Goal: Information Seeking & Learning: Find specific fact

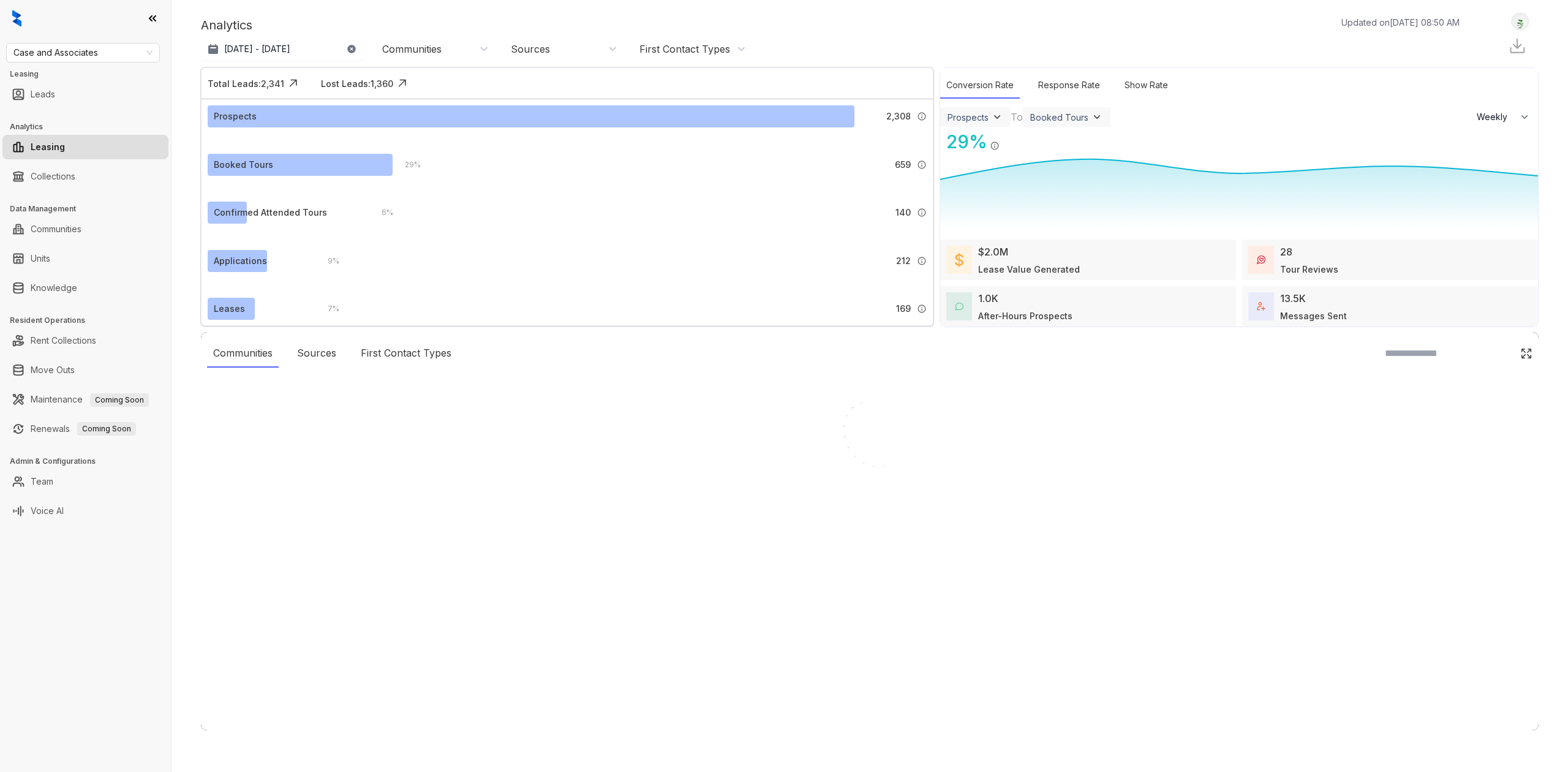
select select "******"
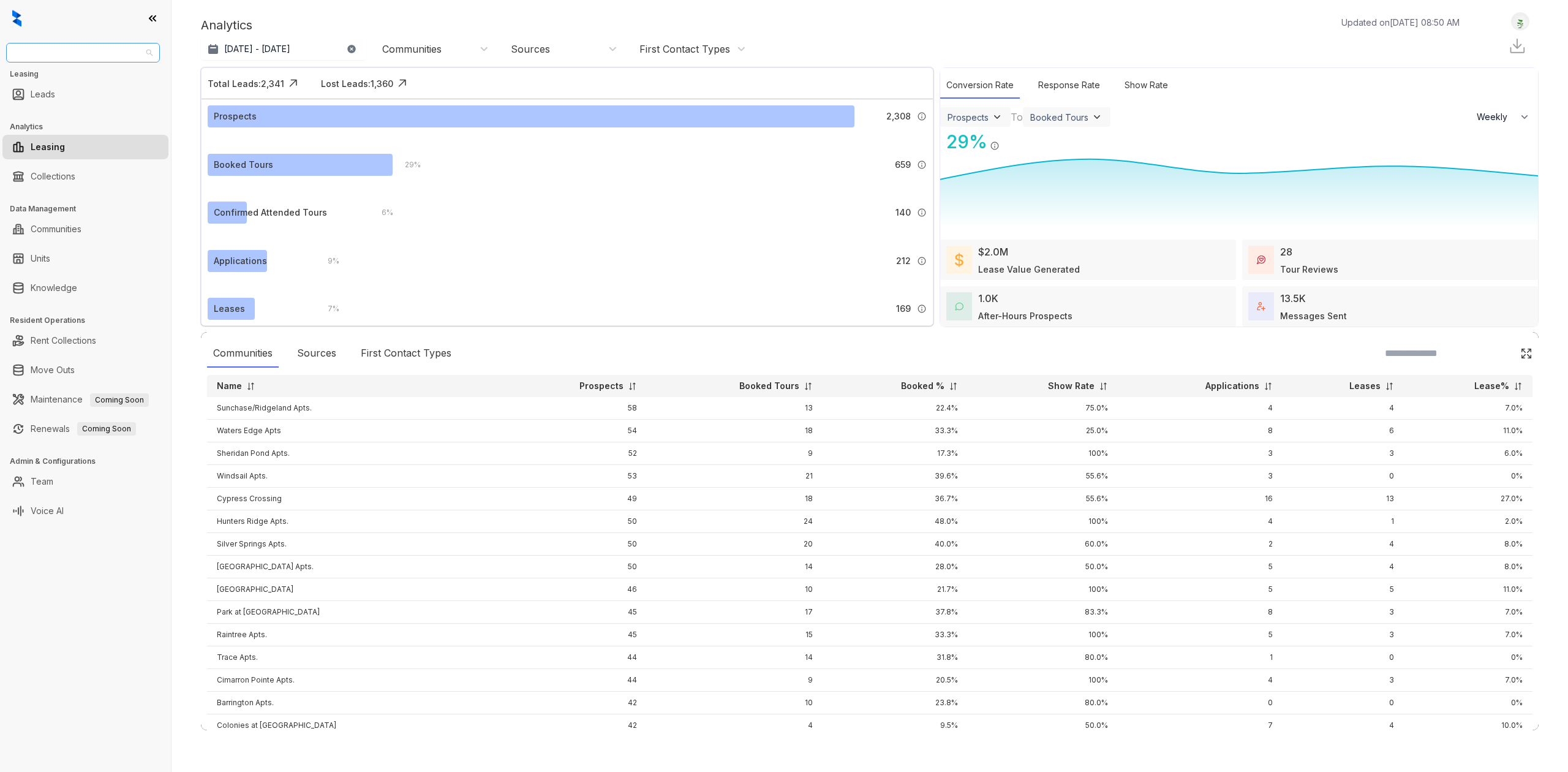
click at [118, 62] on div "Case and Associates" at bounding box center [83, 53] width 154 height 20
type input "***"
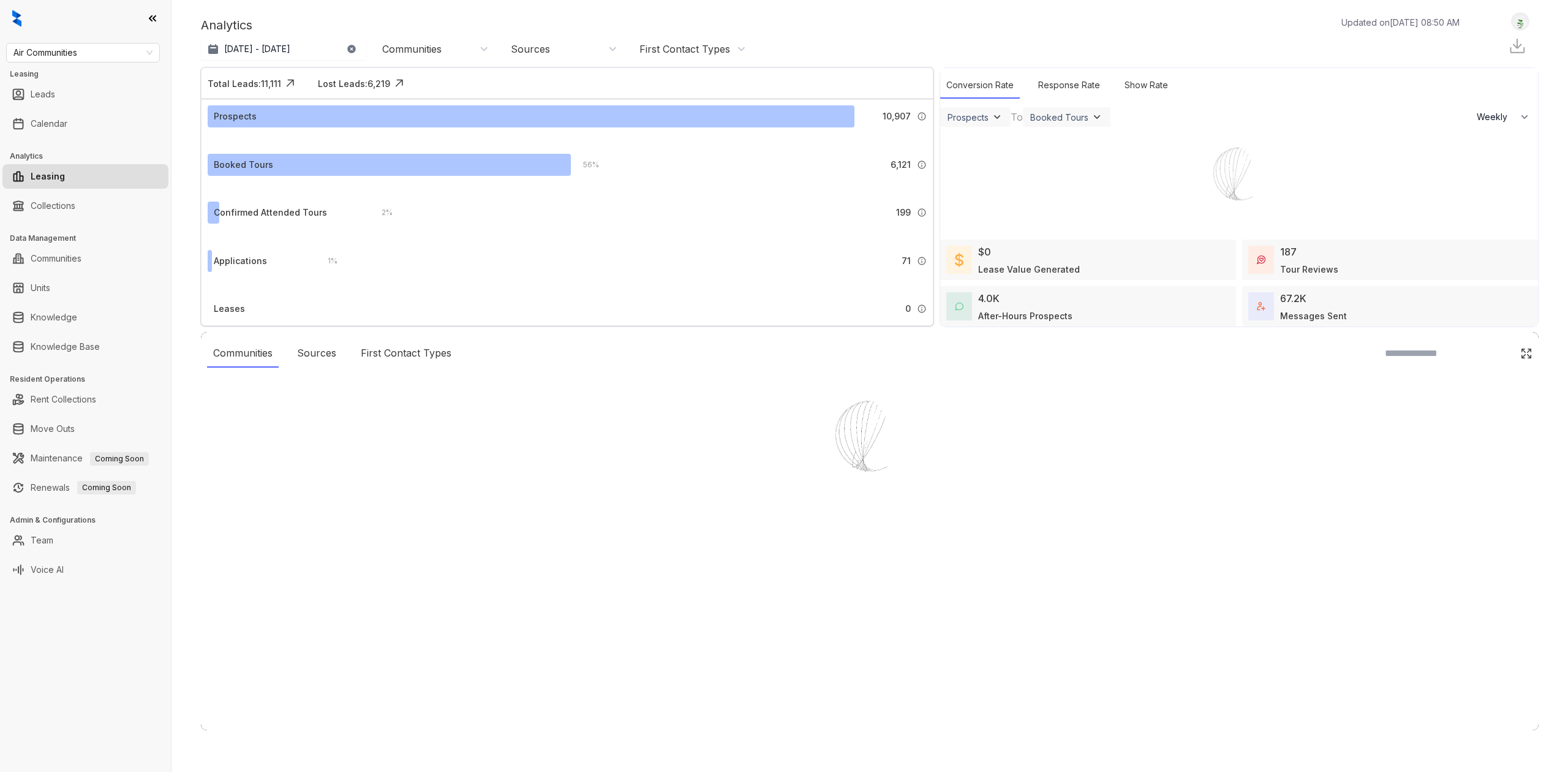
select select "******"
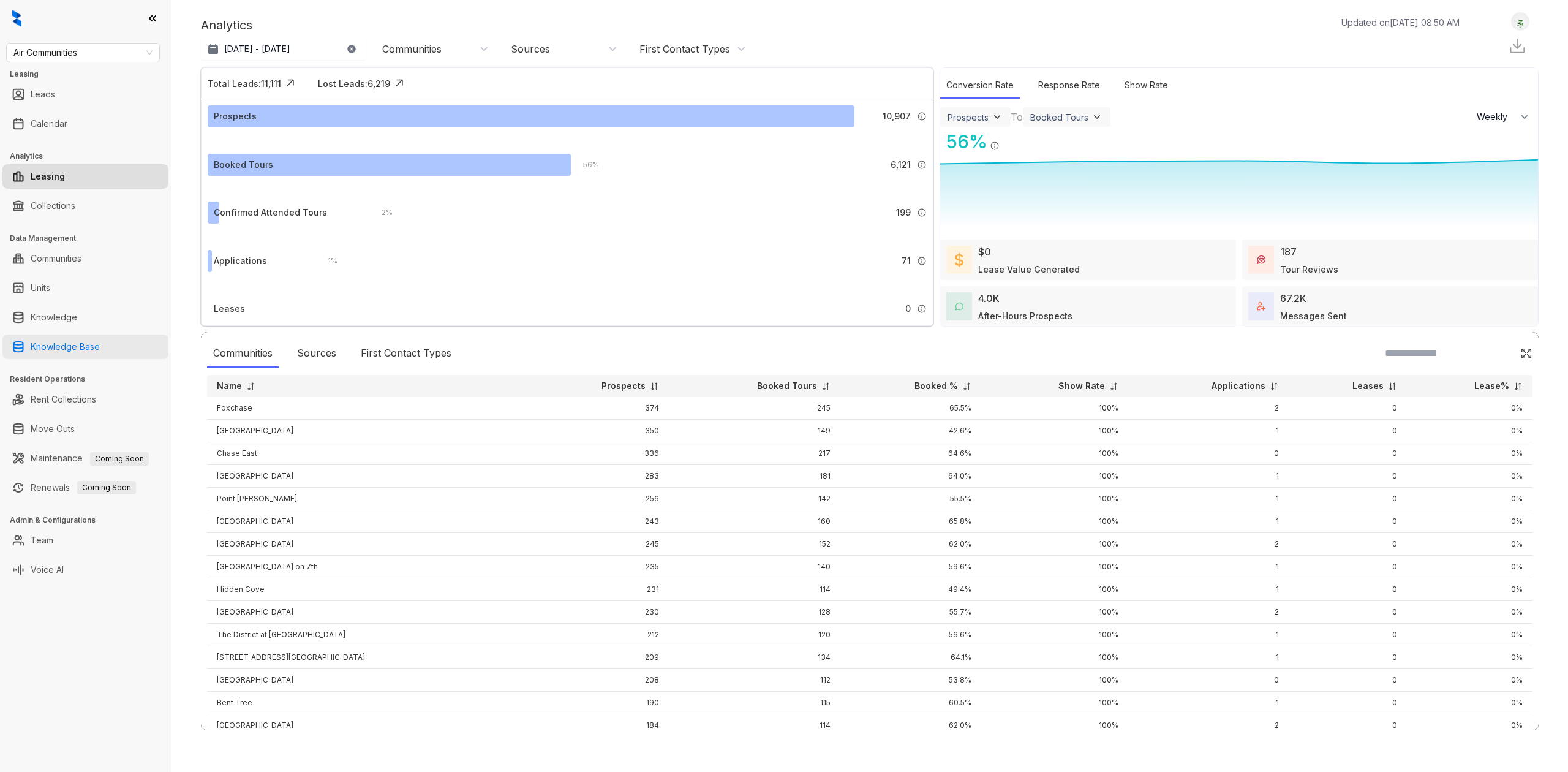
click at [93, 339] on link "Knowledge Base" at bounding box center [65, 346] width 69 height 25
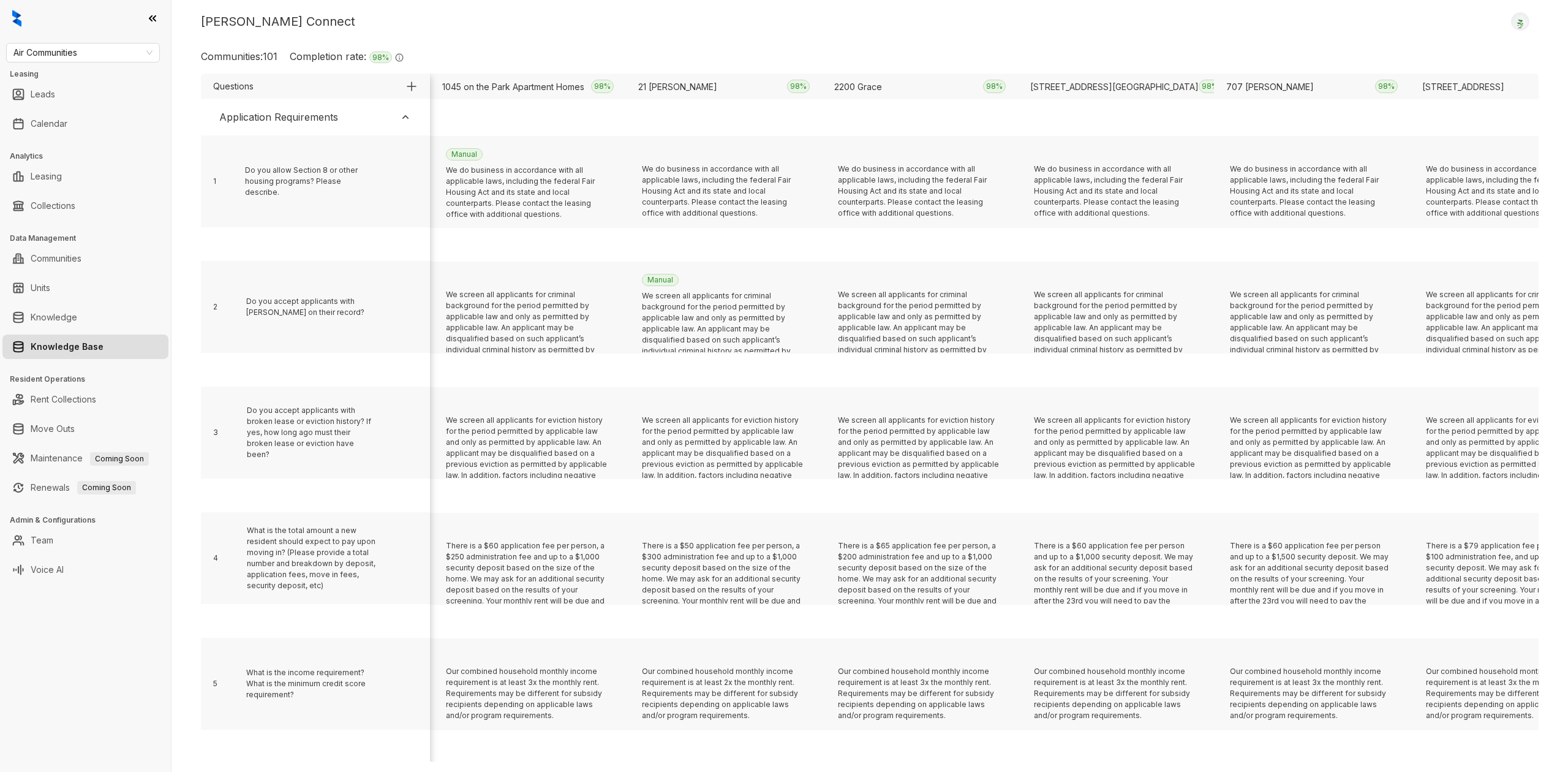
click at [613, 30] on div "Kelsey Connect Logout" at bounding box center [869, 21] width 1338 height 18
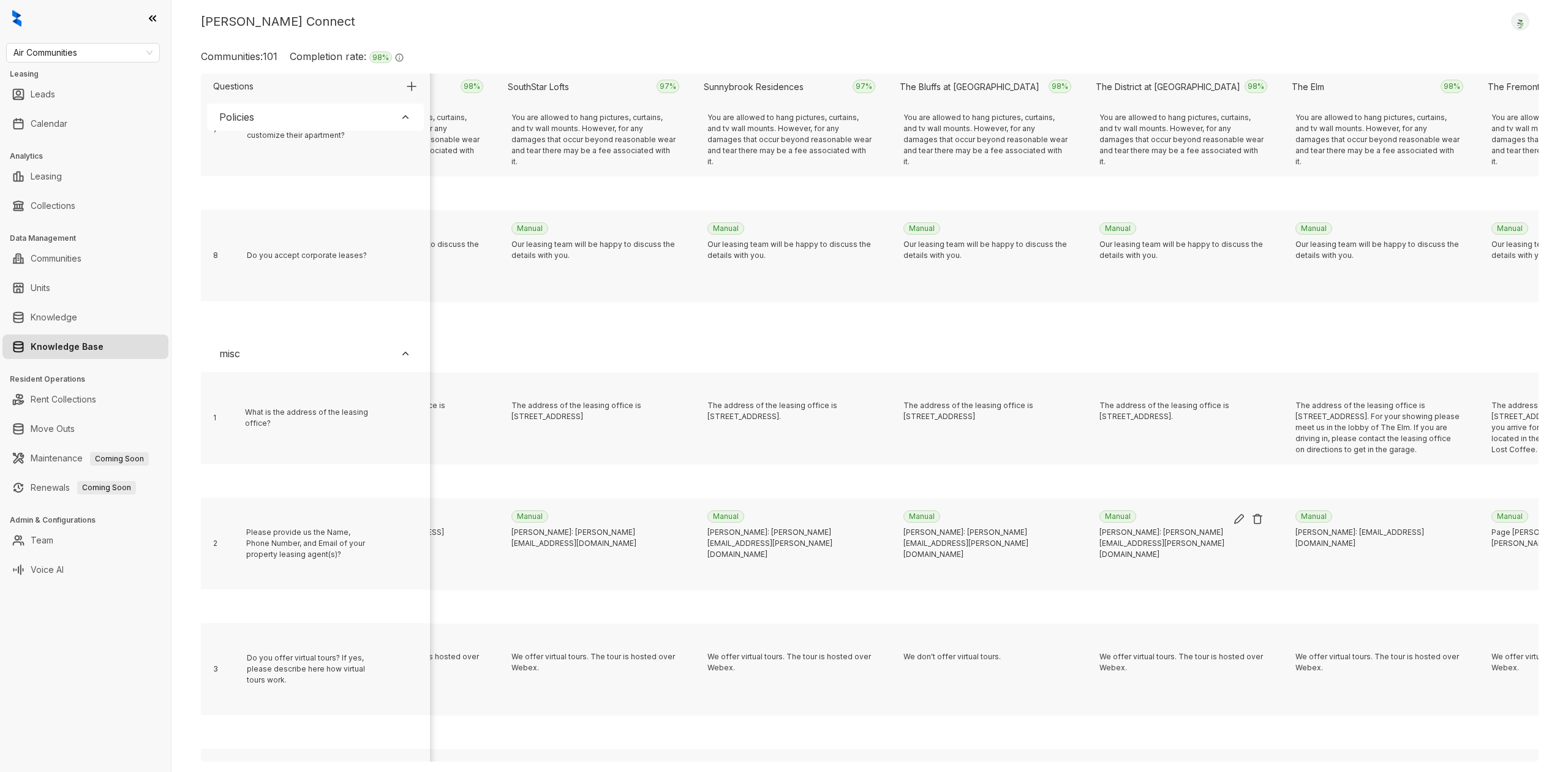
scroll to position [2385, 16056]
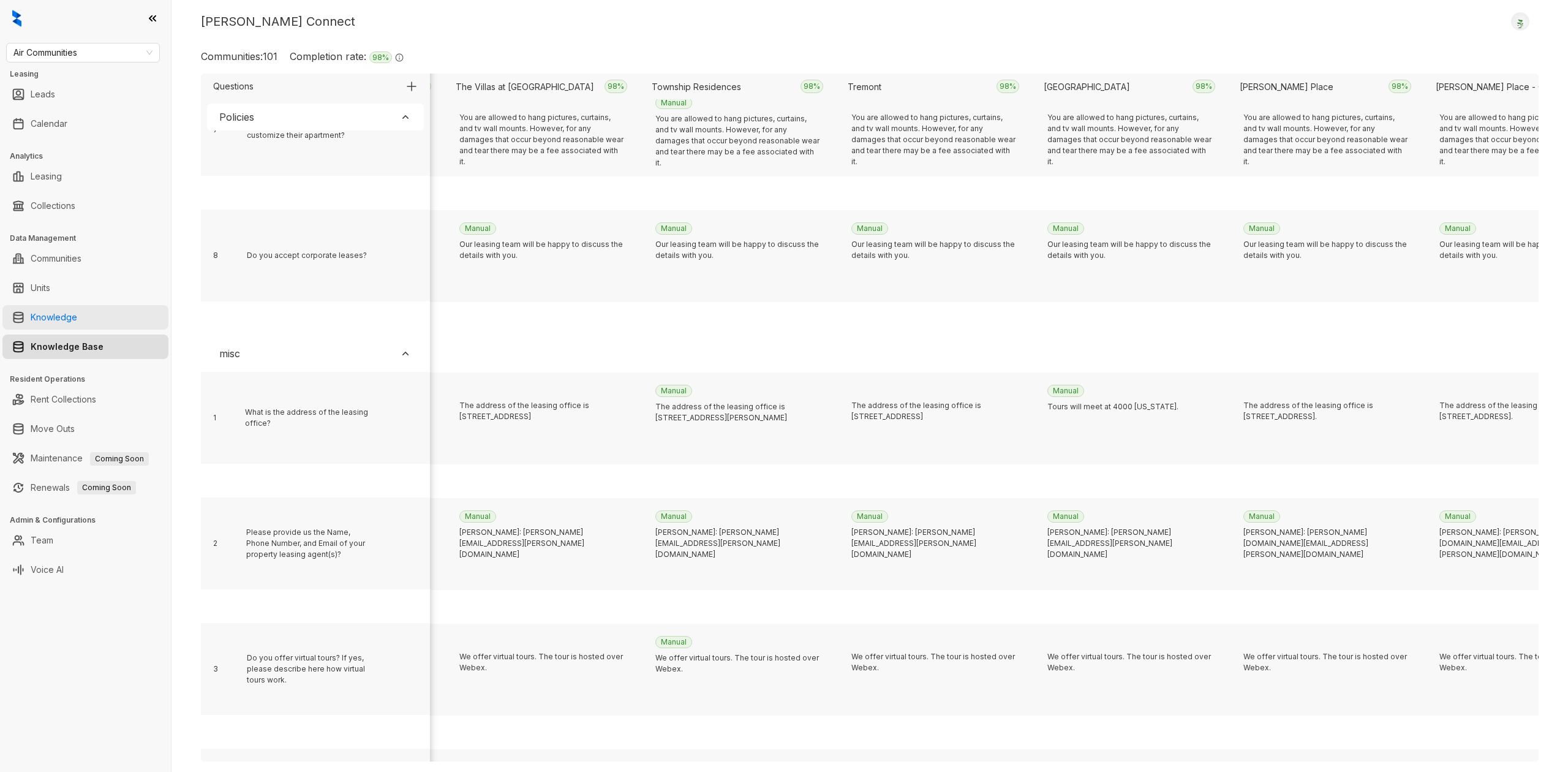
click at [77, 314] on link "Knowledge" at bounding box center [54, 317] width 47 height 25
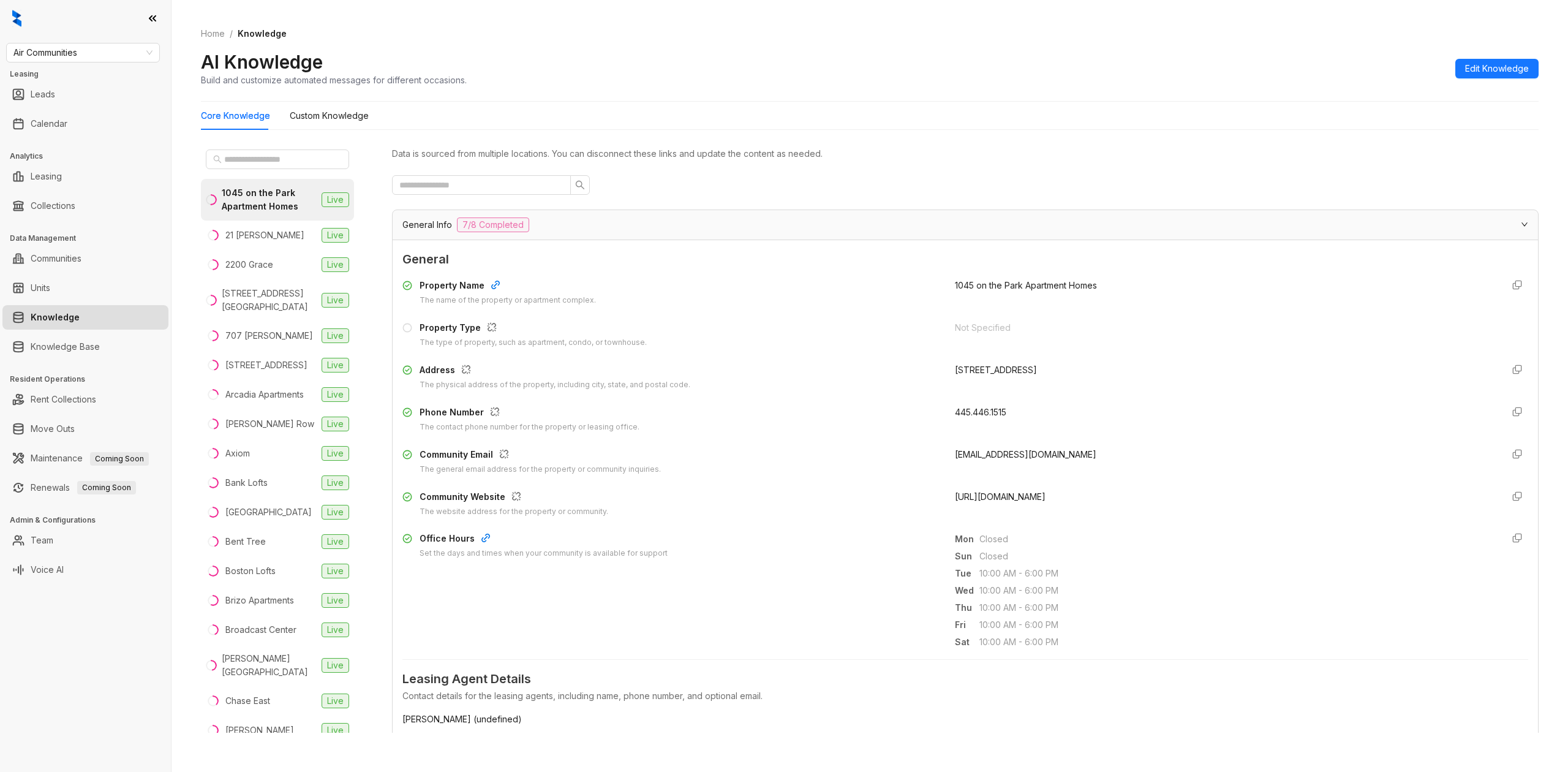
drag, startPoint x: 1128, startPoint y: 454, endPoint x: 940, endPoint y: 449, distance: 188.1
click at [940, 449] on div "Community Email The general email address for the property or community inquiri…" at bounding box center [965, 462] width 1126 height 28
copy span "043277.1045onthepark@aircommunities.com"
drag, startPoint x: 1054, startPoint y: 495, endPoint x: 941, endPoint y: 500, distance: 113.1
click at [941, 500] on div "Community Website The website address for the property or community. http://104…" at bounding box center [965, 504] width 1126 height 28
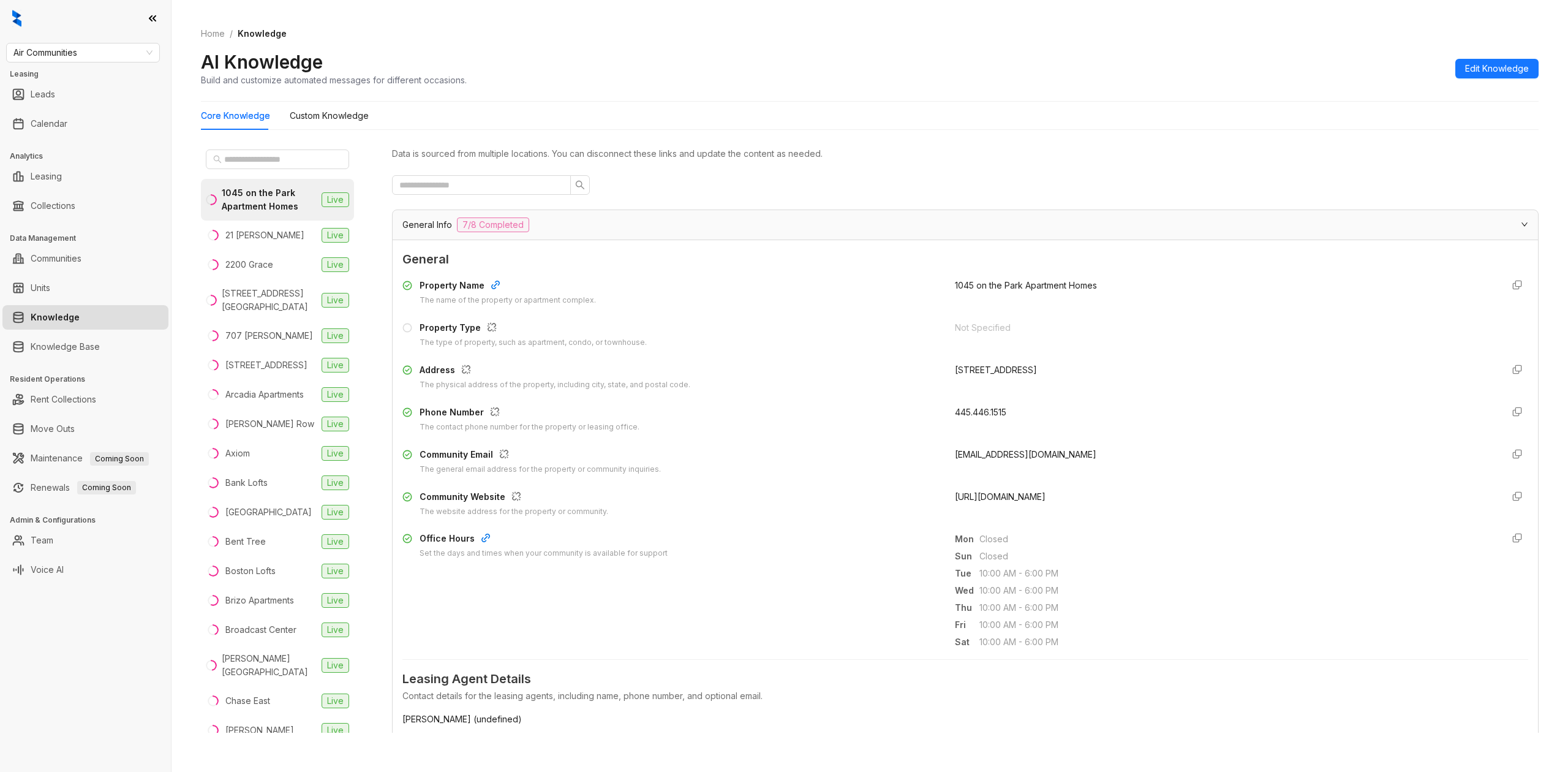
copy span "http://1045onthepark.com"
click at [513, 197] on div "Data is sourced from multiple locations. You can disconnect these links and upd…" at bounding box center [965, 438] width 1147 height 588
click at [511, 189] on input "text" at bounding box center [476, 185] width 154 height 13
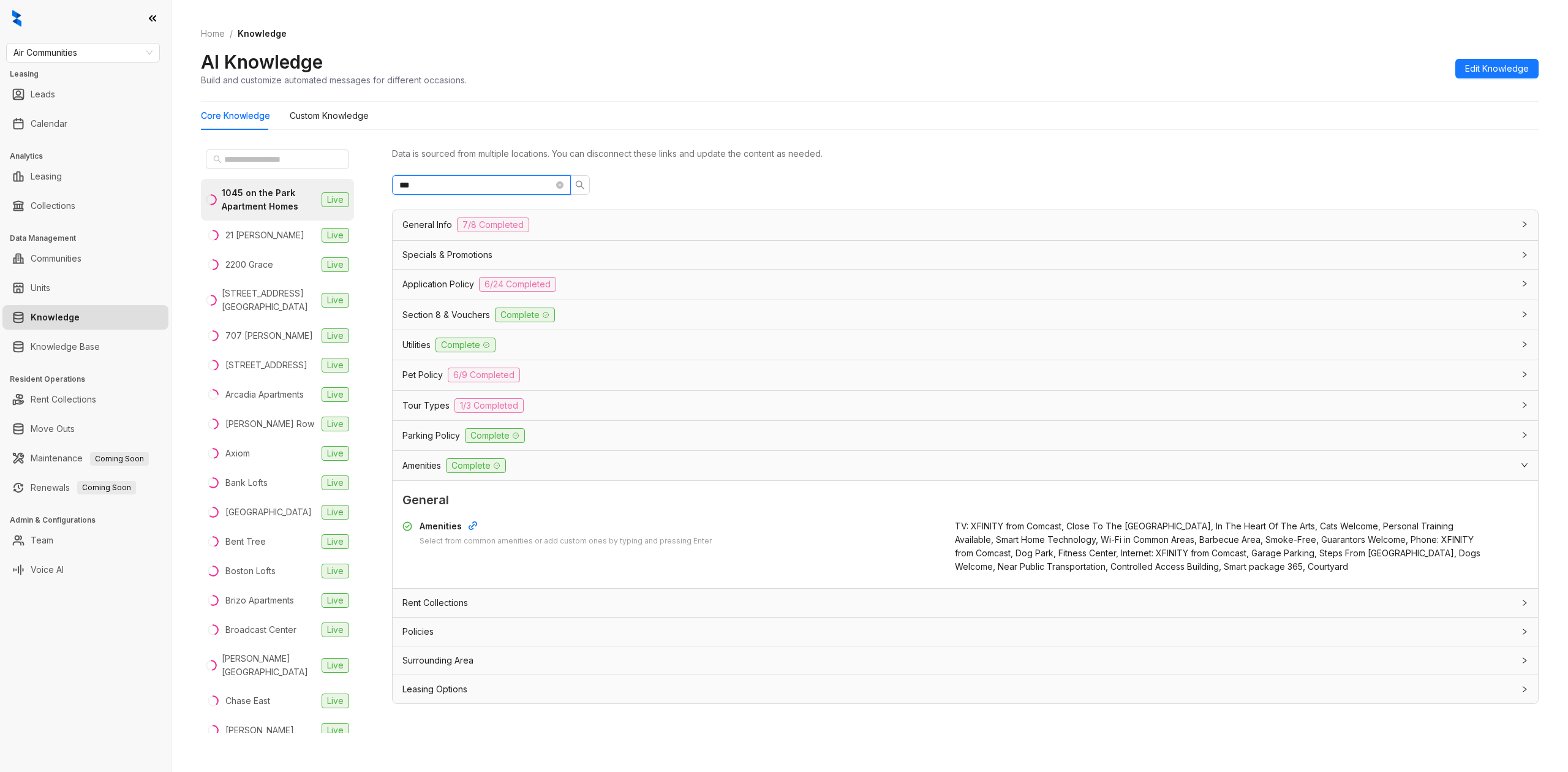
type input "****"
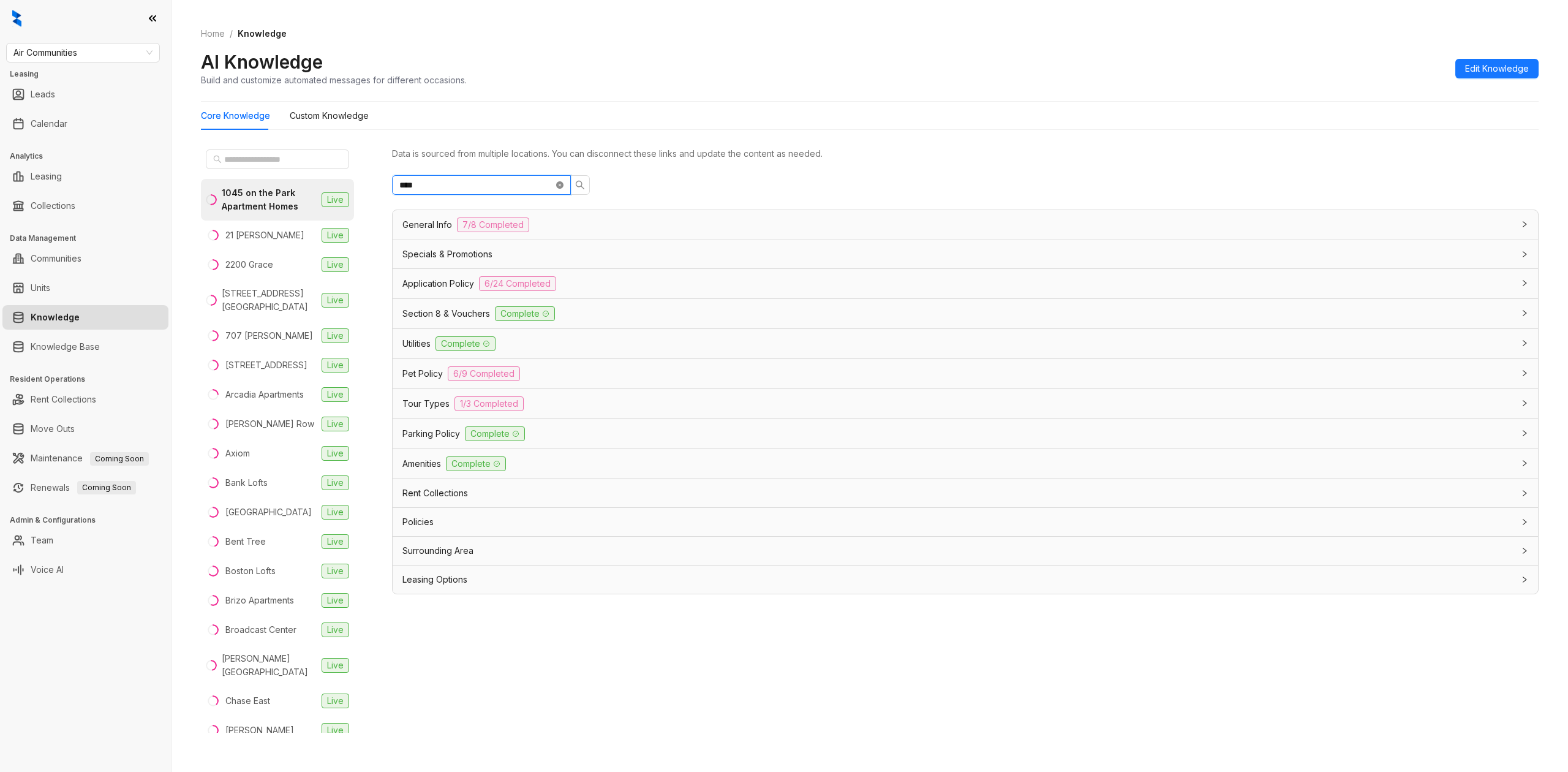
click at [560, 181] on icon "close-circle" at bounding box center [560, 185] width 8 height 8
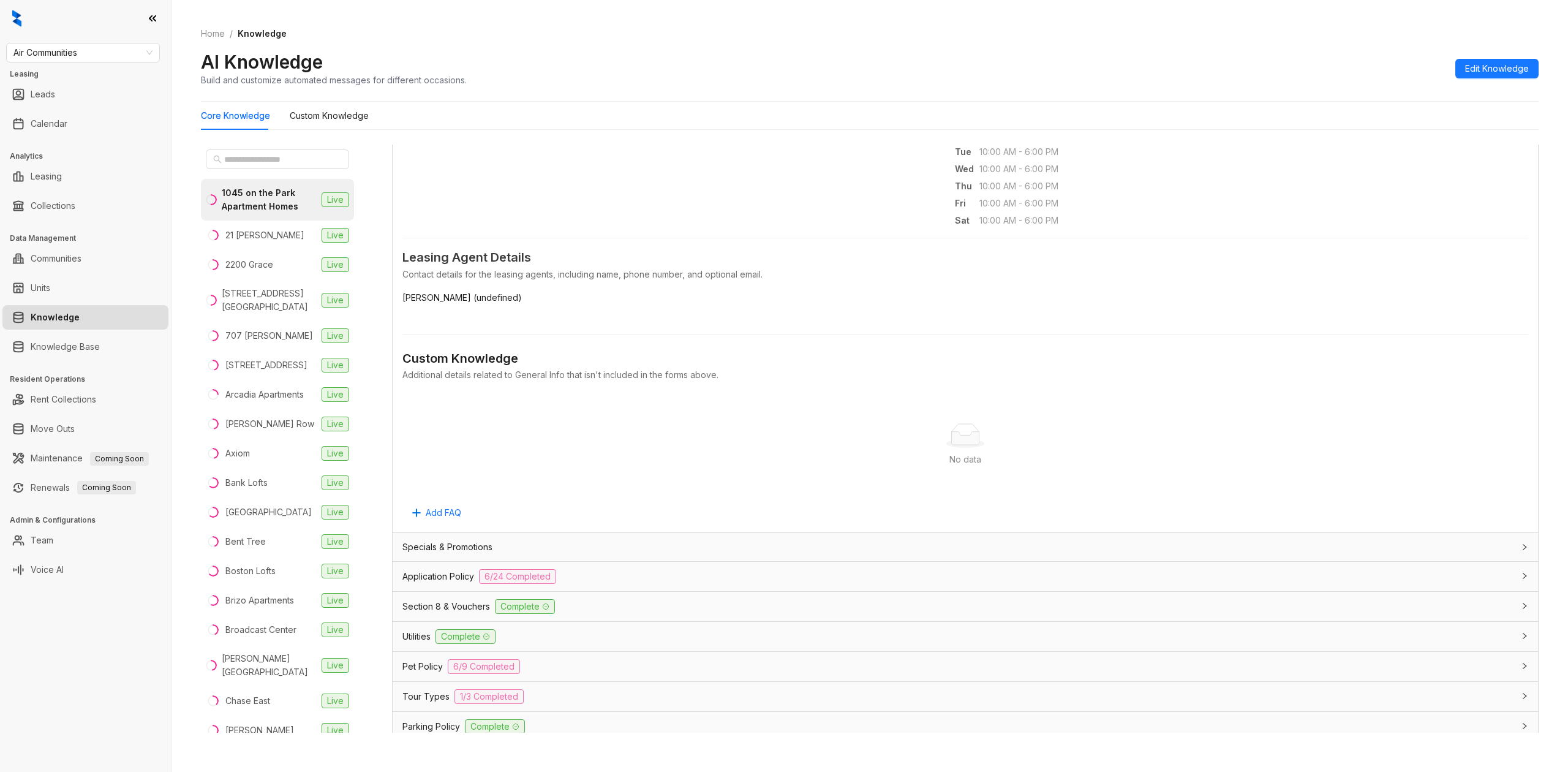
scroll to position [490, 0]
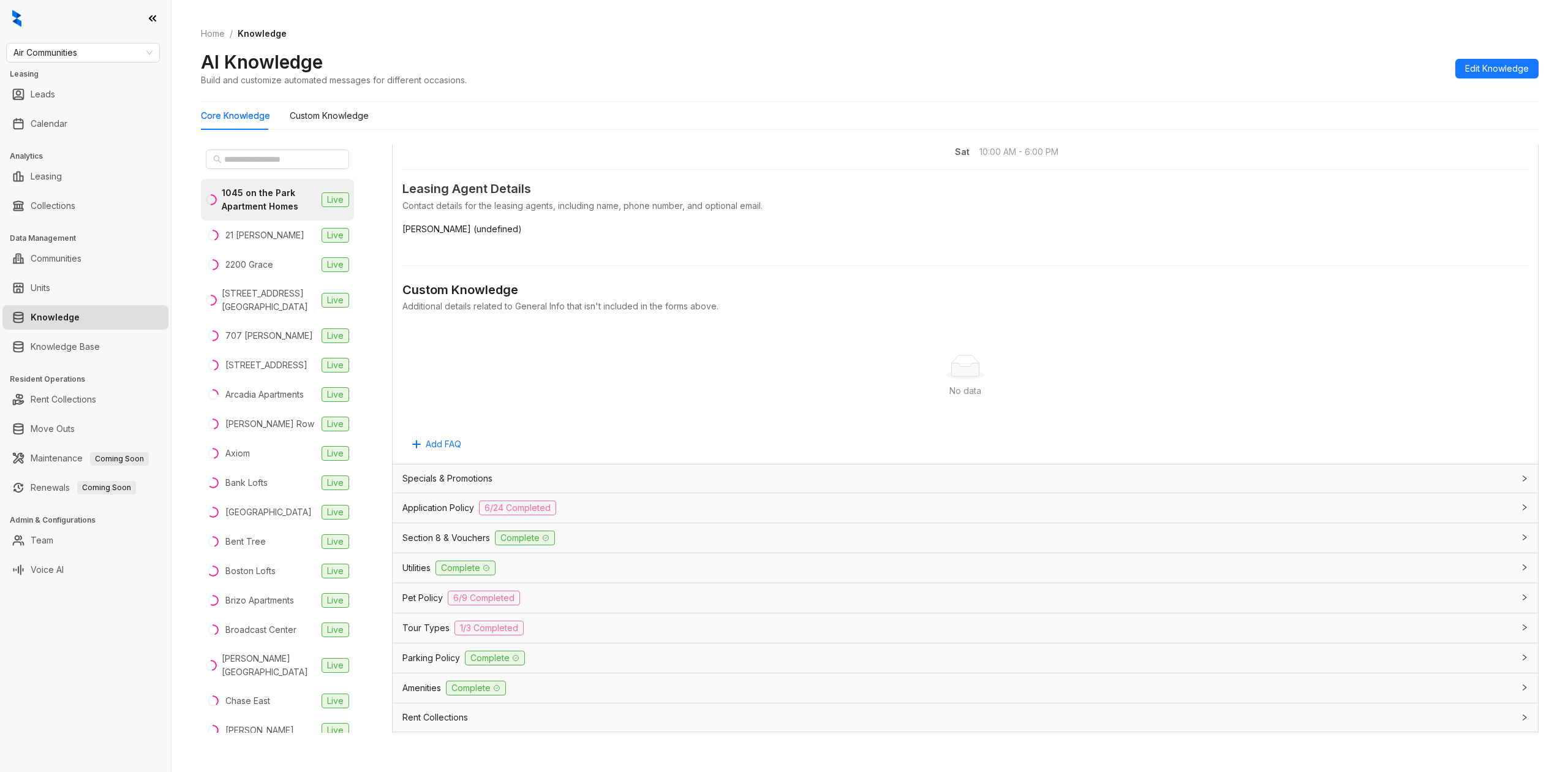
click at [520, 468] on div "Specials & Promotions" at bounding box center [965, 478] width 1145 height 28
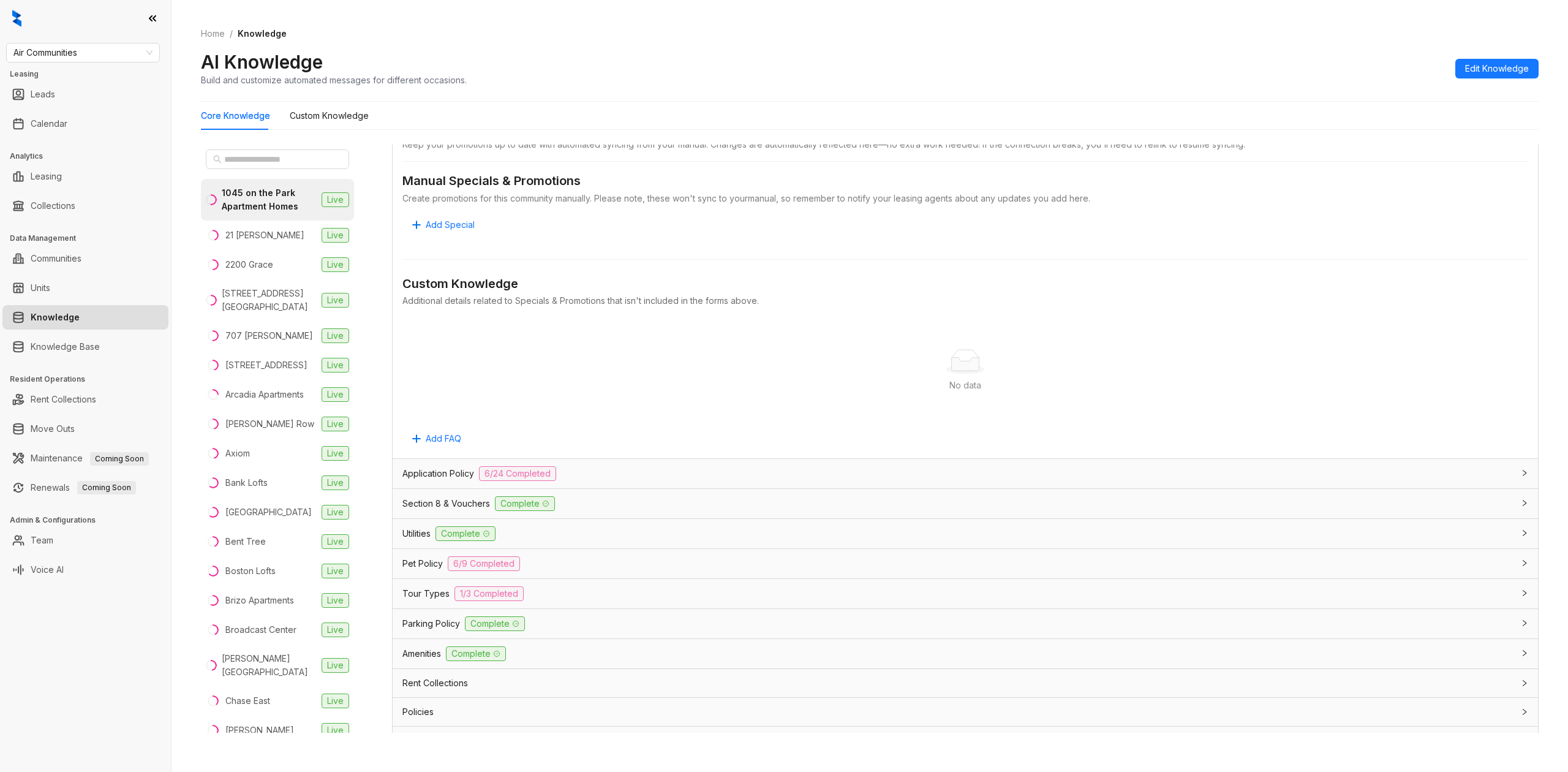
scroll to position [898, 0]
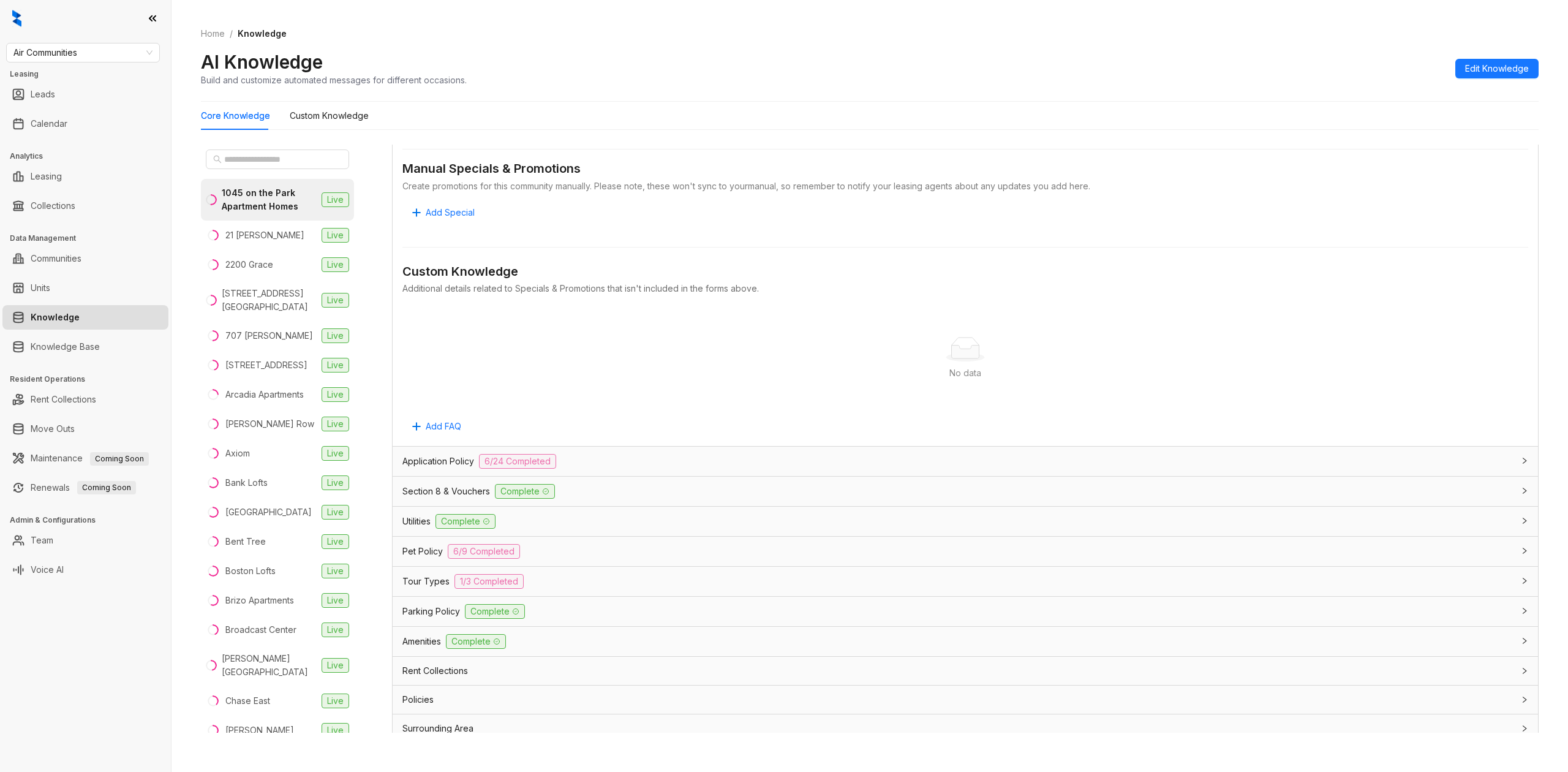
click at [608, 468] on div "Application Policy 6/24 Completed" at bounding box center [958, 461] width 1111 height 15
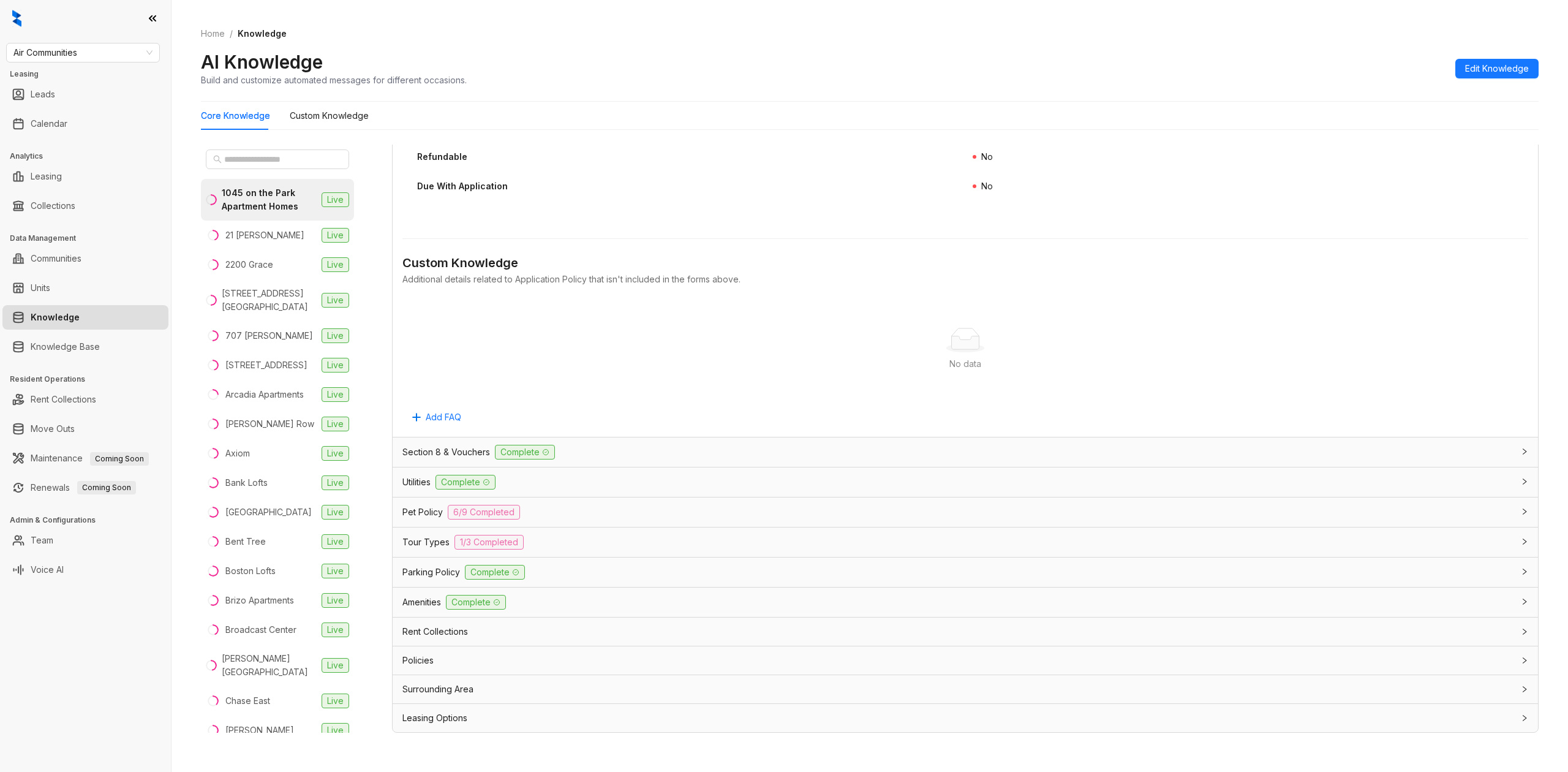
scroll to position [38, 0]
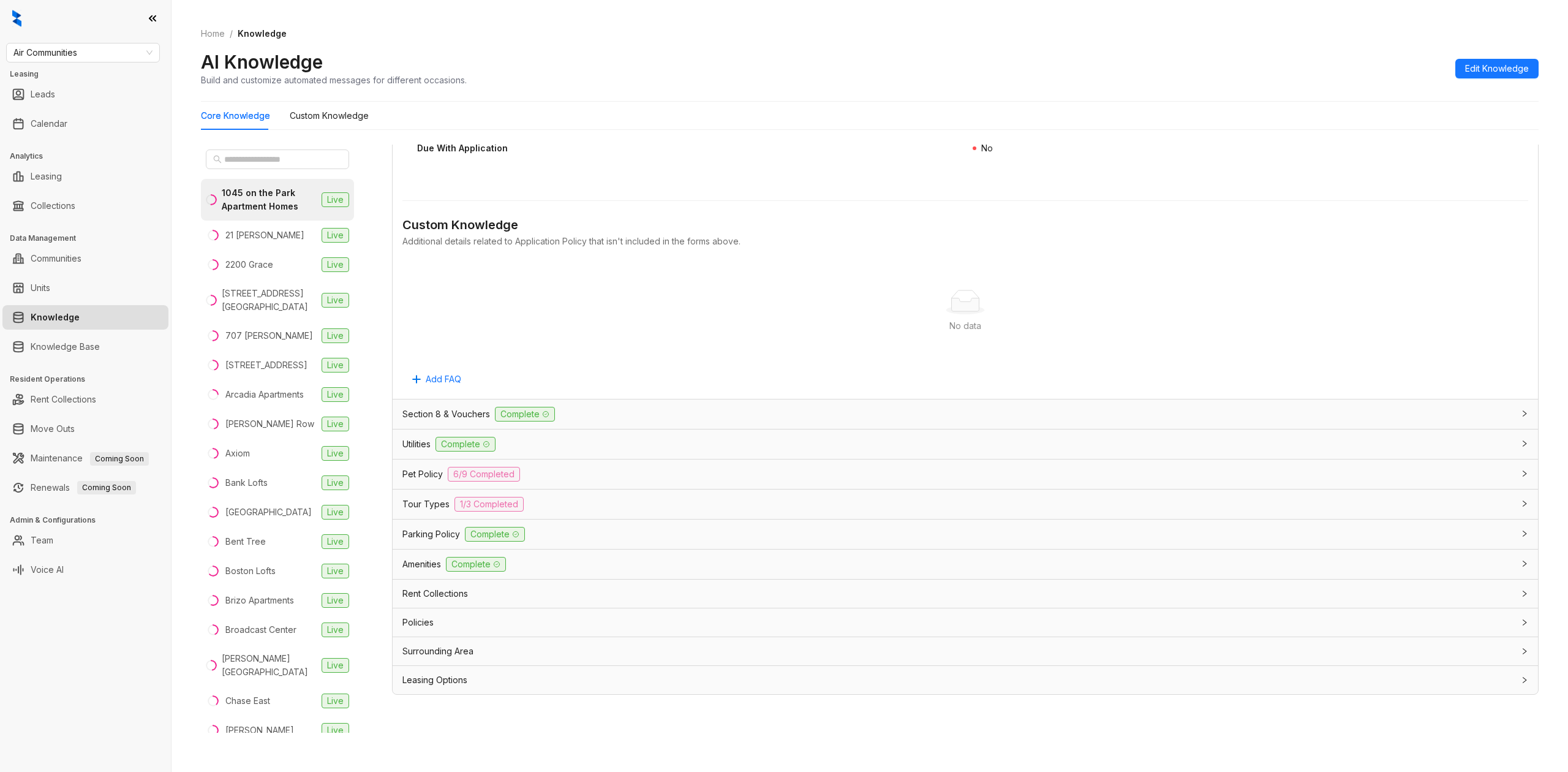
click at [583, 682] on div "Leasing Options" at bounding box center [958, 680] width 1111 height 13
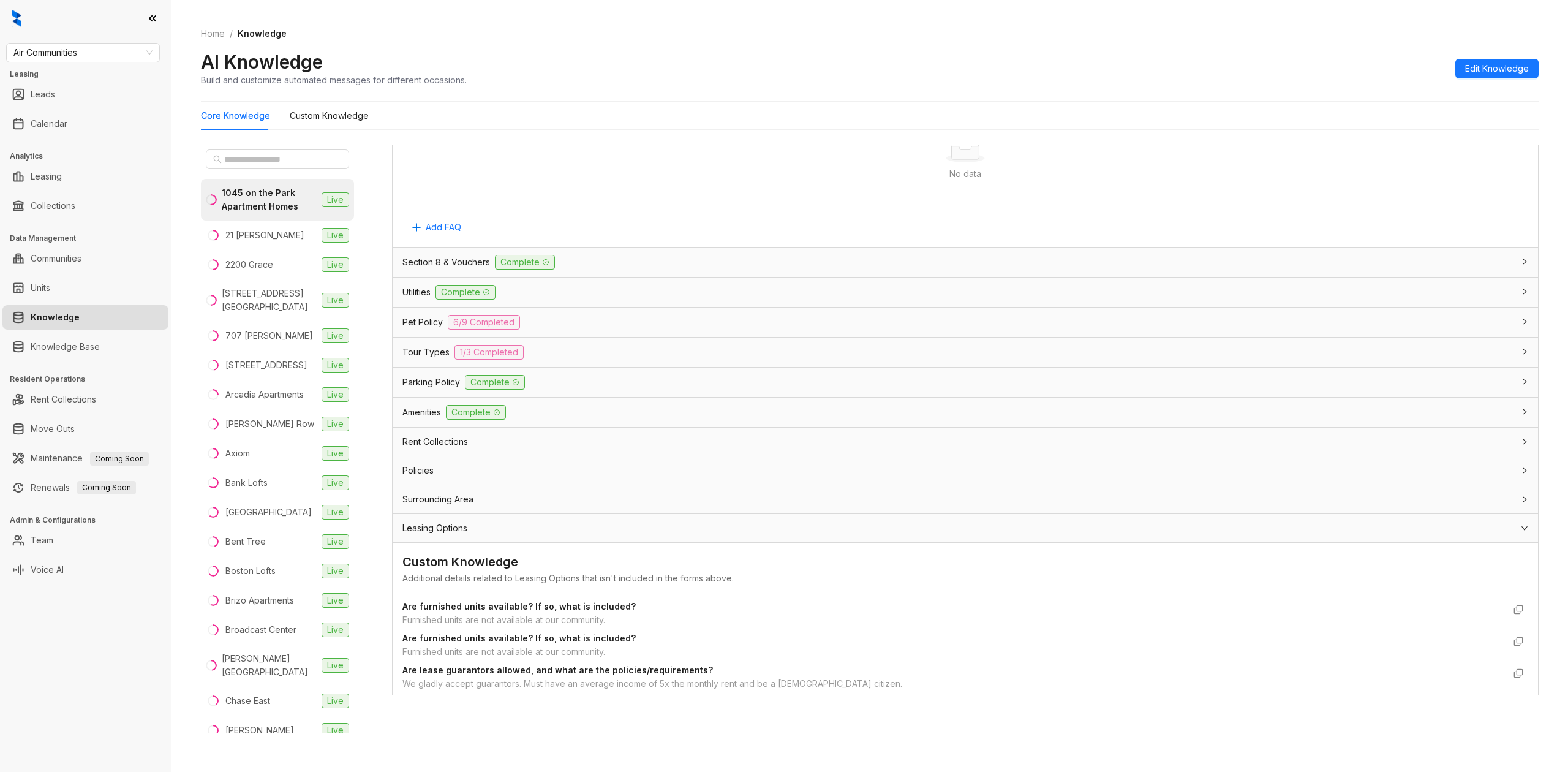
scroll to position [2836, 0]
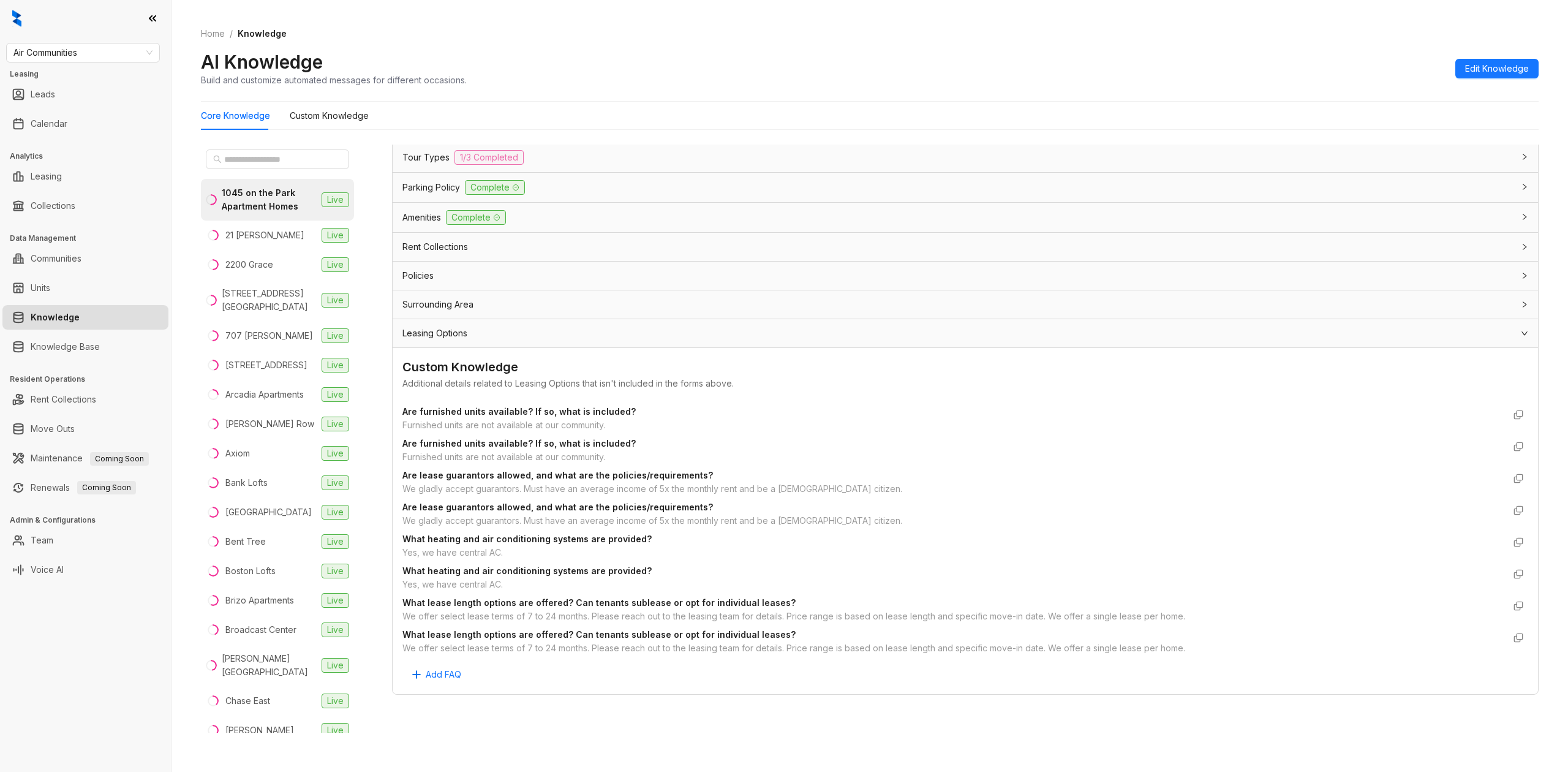
click at [501, 301] on div "Surrounding Area" at bounding box center [958, 304] width 1111 height 13
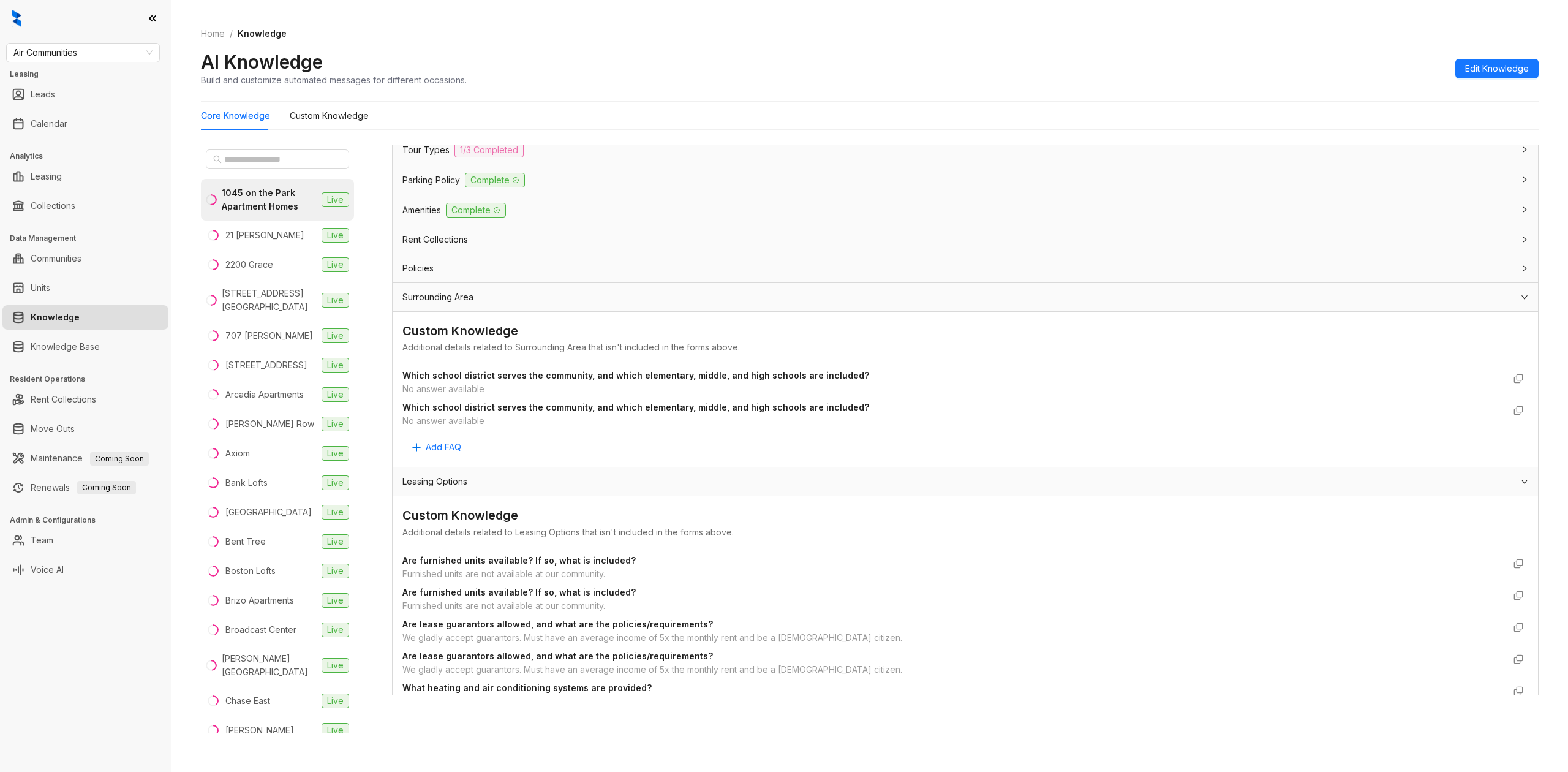
click at [546, 275] on div "Policies" at bounding box center [958, 268] width 1111 height 13
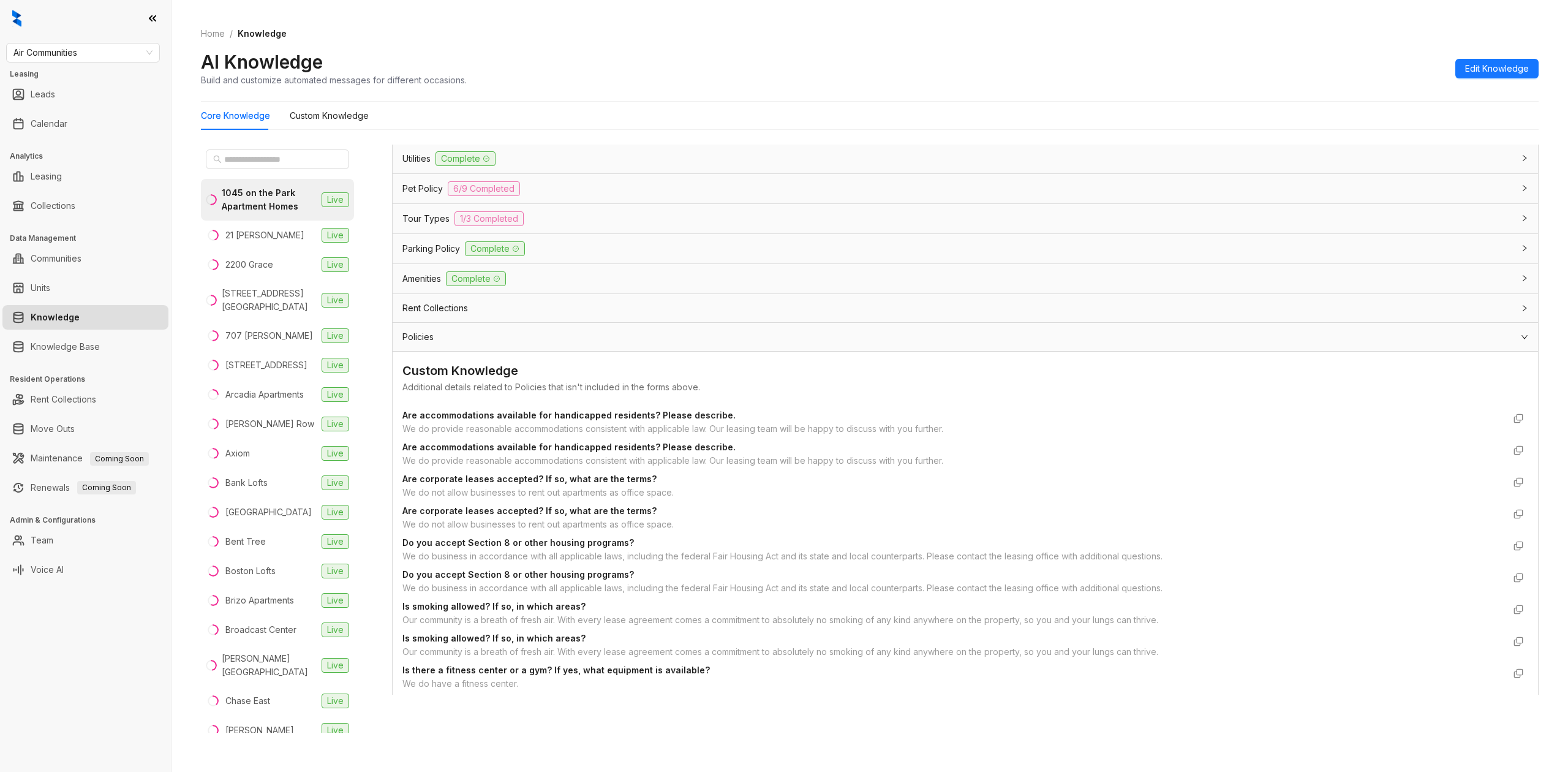
scroll to position [2754, 0]
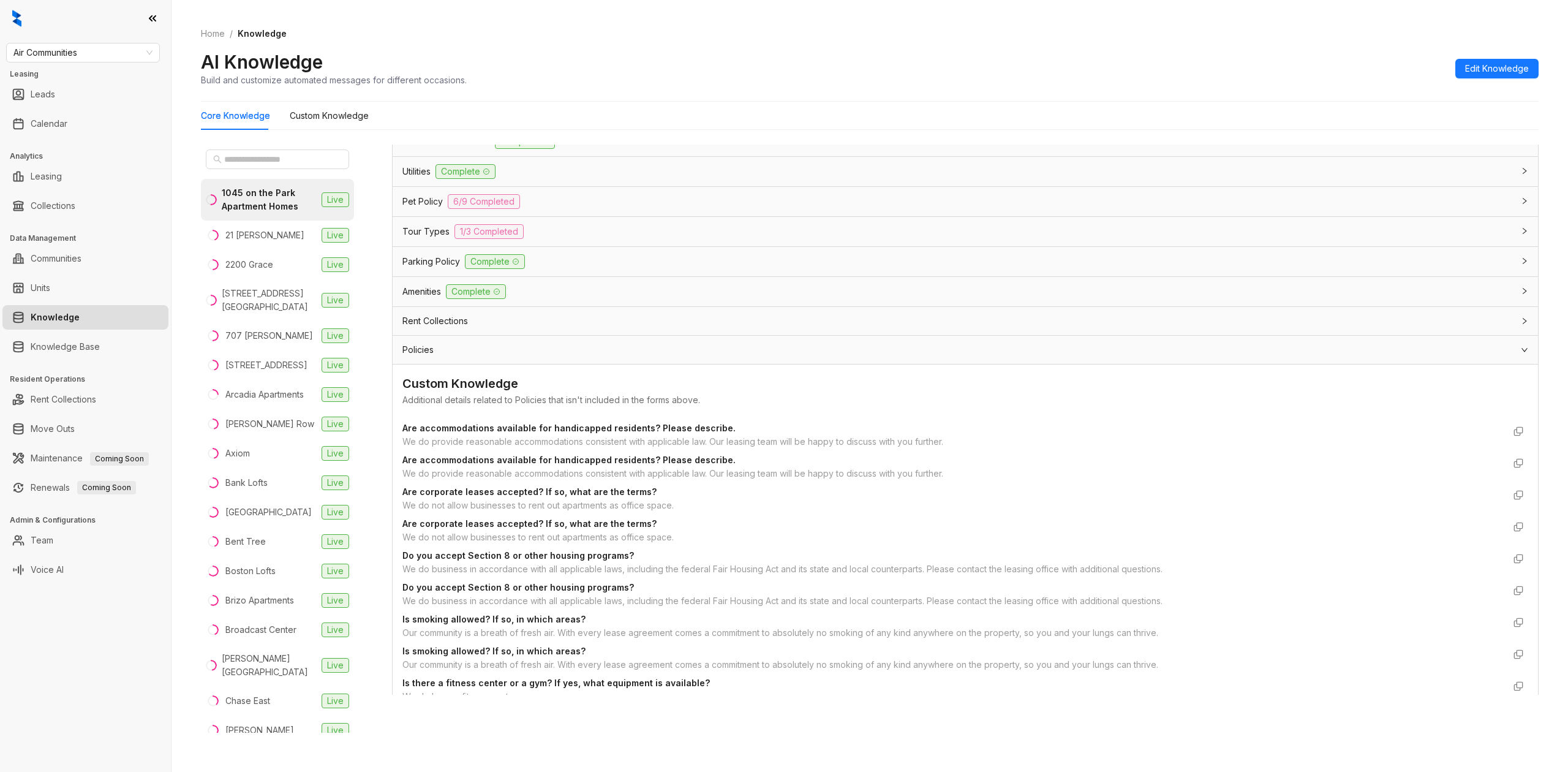
click at [506, 328] on div "Rent Collections" at bounding box center [958, 321] width 1111 height 13
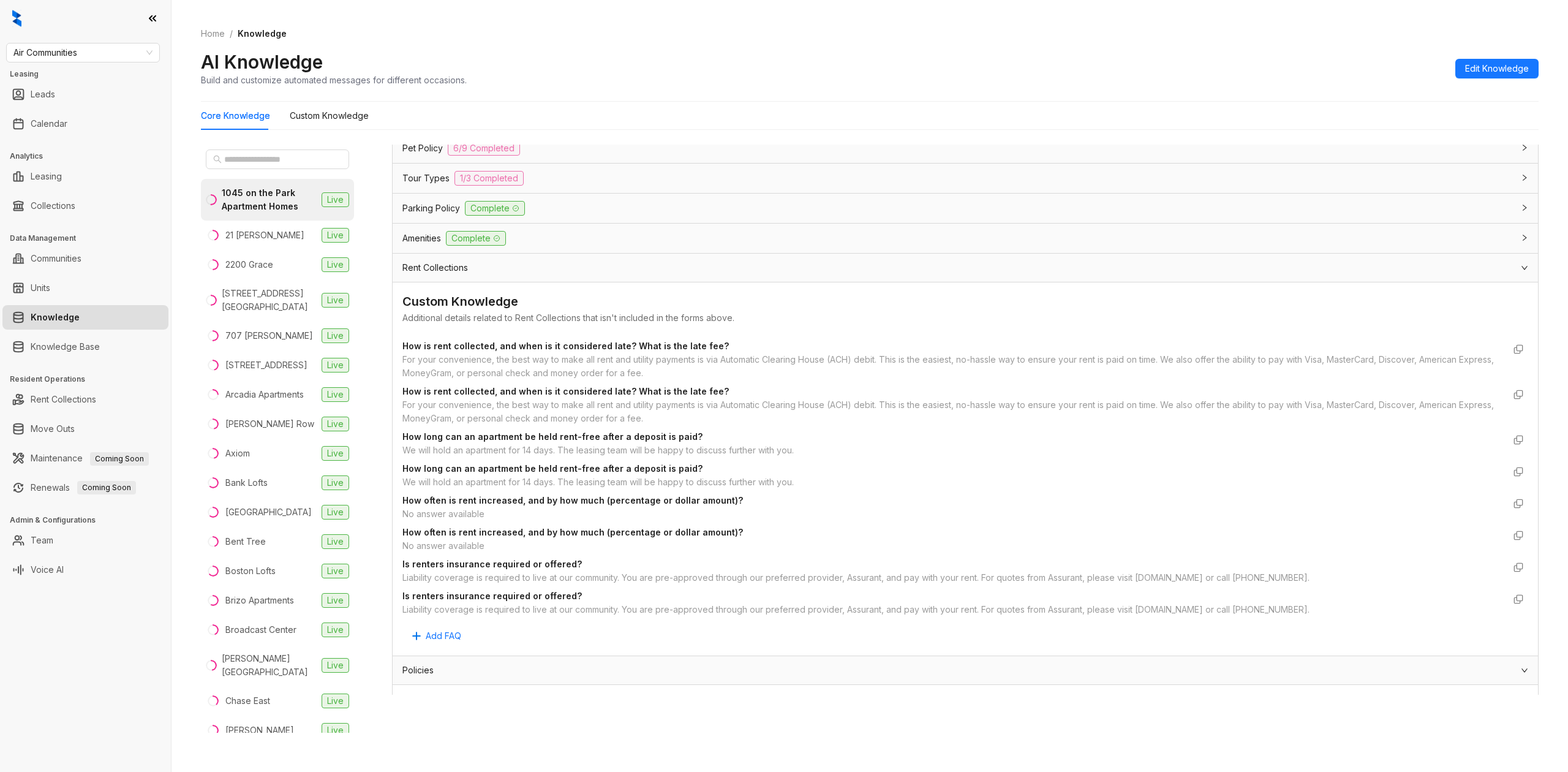
scroll to position [2836, 0]
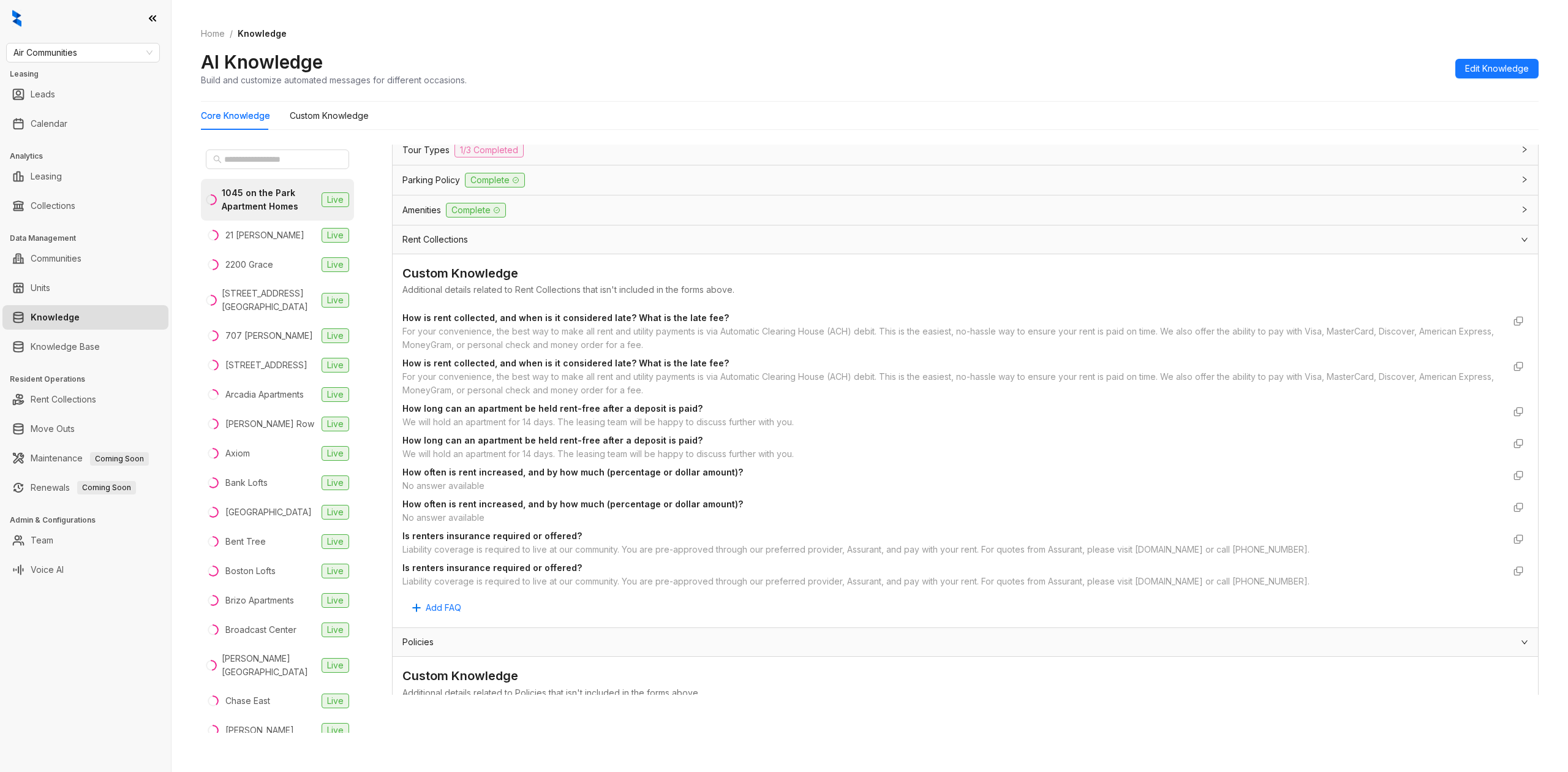
click at [557, 214] on div "Amenities Complete" at bounding box center [958, 209] width 1111 height 15
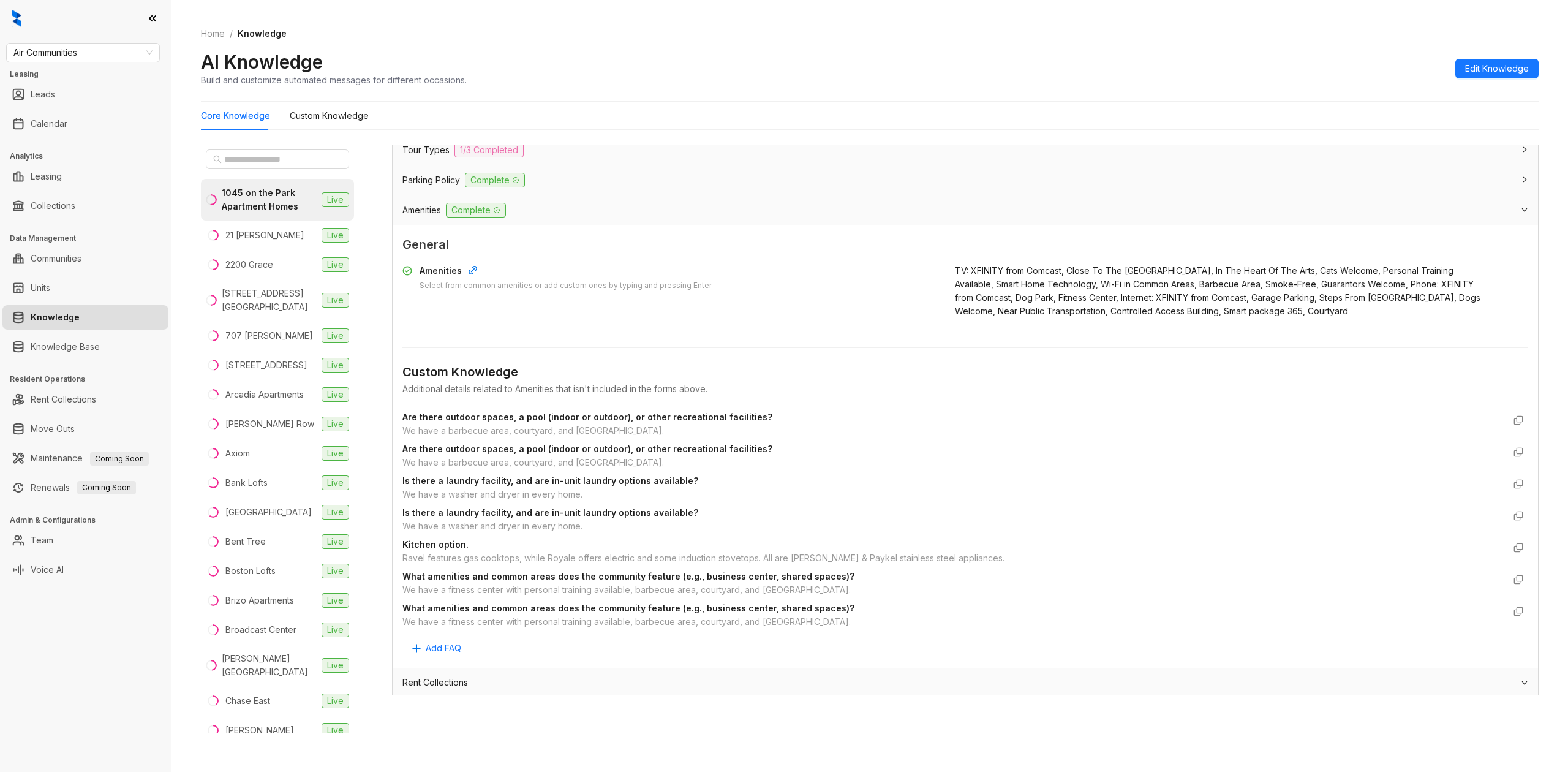
click at [574, 187] on div "Parking Policy Complete" at bounding box center [958, 180] width 1111 height 15
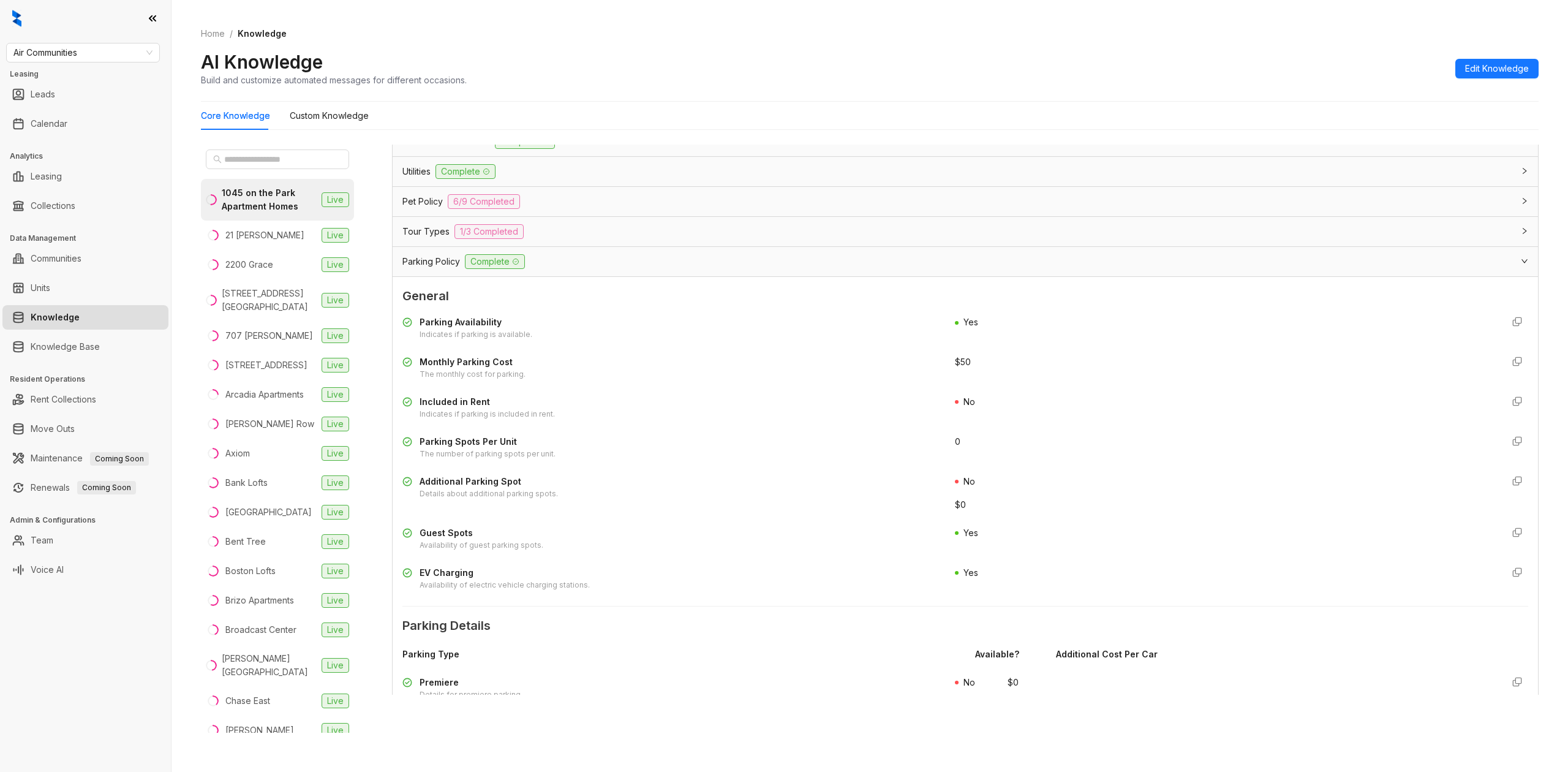
scroll to position [2673, 0]
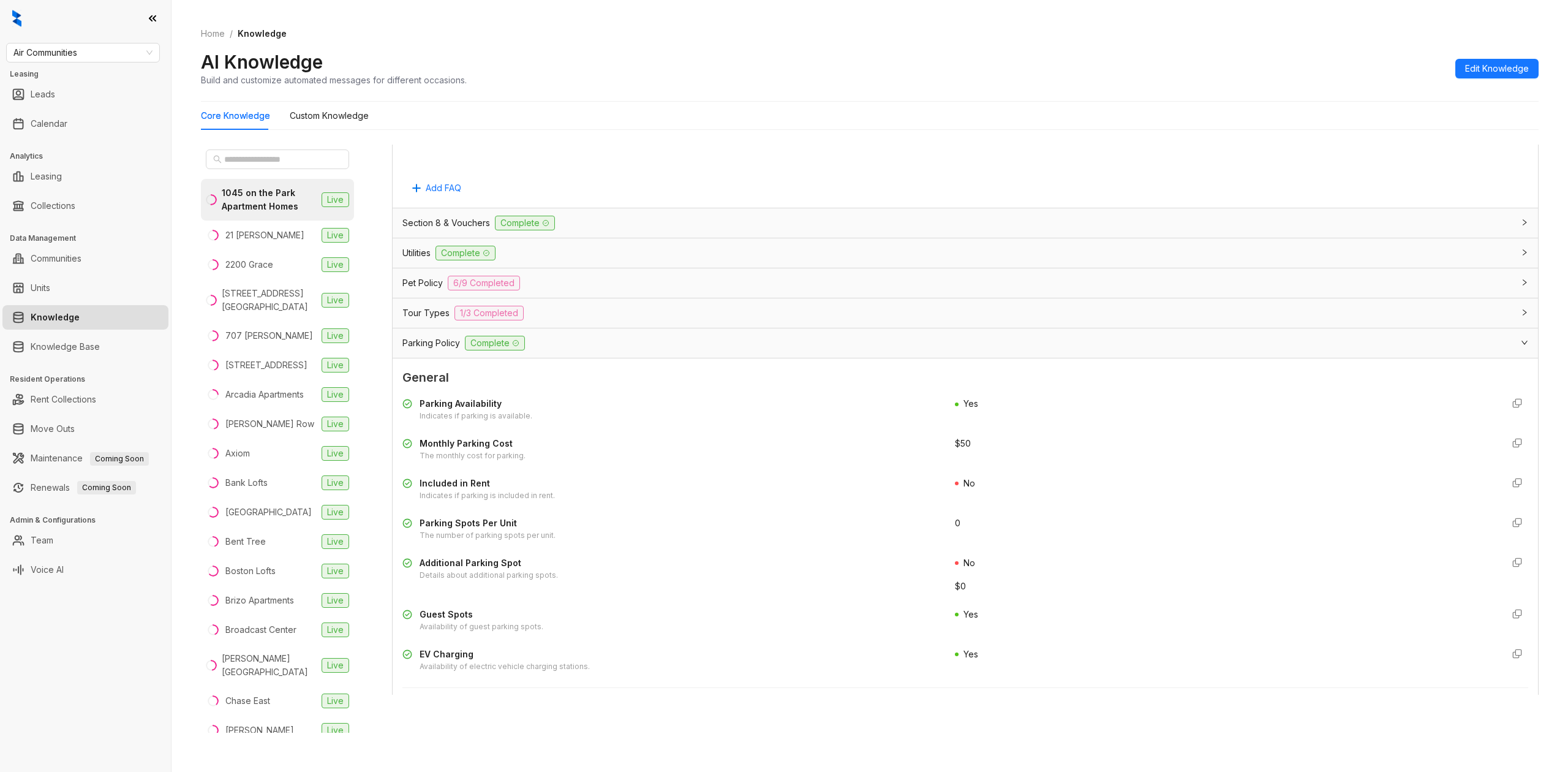
click at [523, 319] on span "1/3 Completed" at bounding box center [488, 313] width 69 height 15
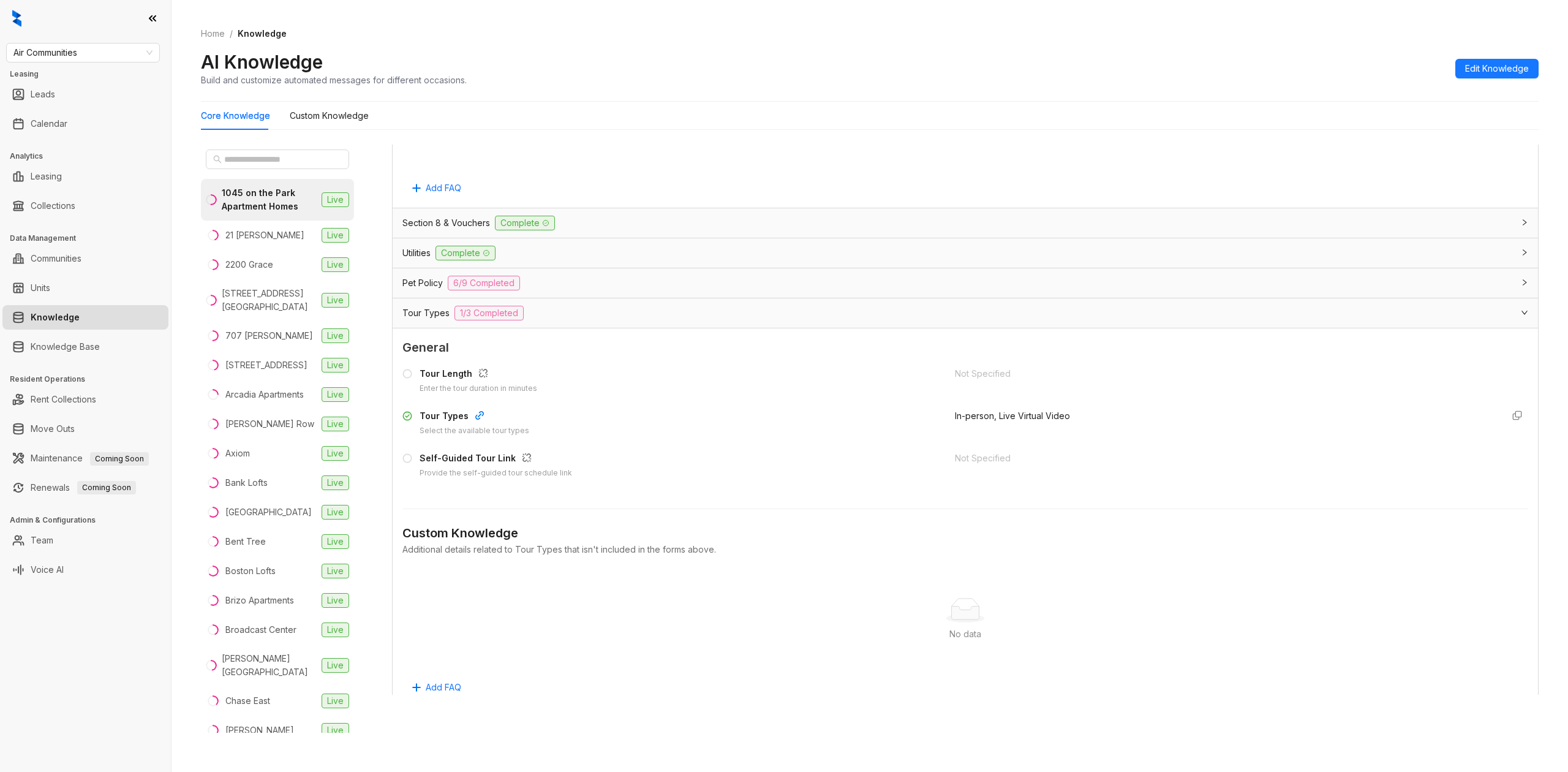
click at [554, 287] on div "Pet Policy 6/9 Completed" at bounding box center [958, 283] width 1111 height 15
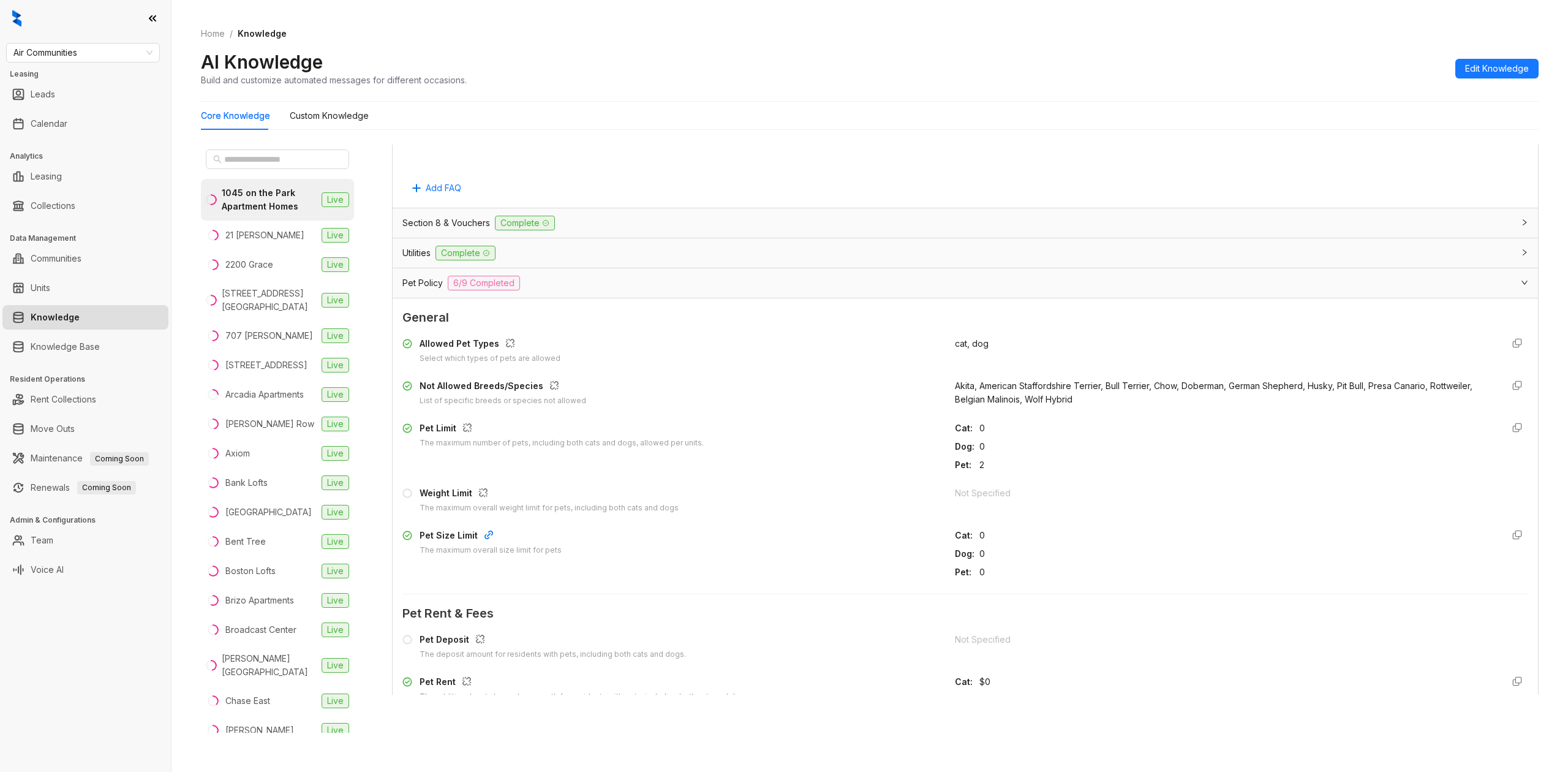
click at [505, 252] on div "Utilities Complete" at bounding box center [958, 252] width 1111 height 15
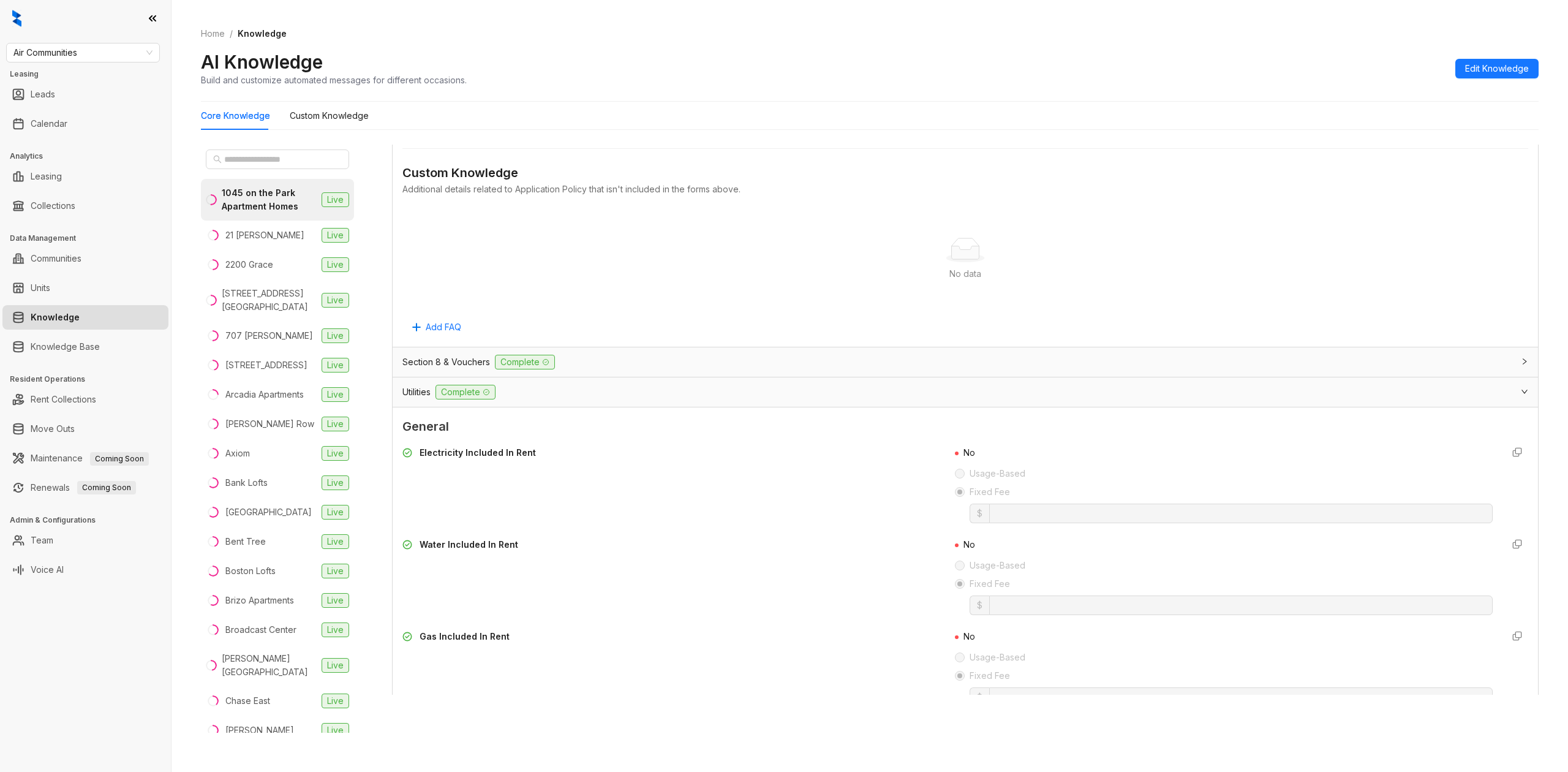
scroll to position [2509, 0]
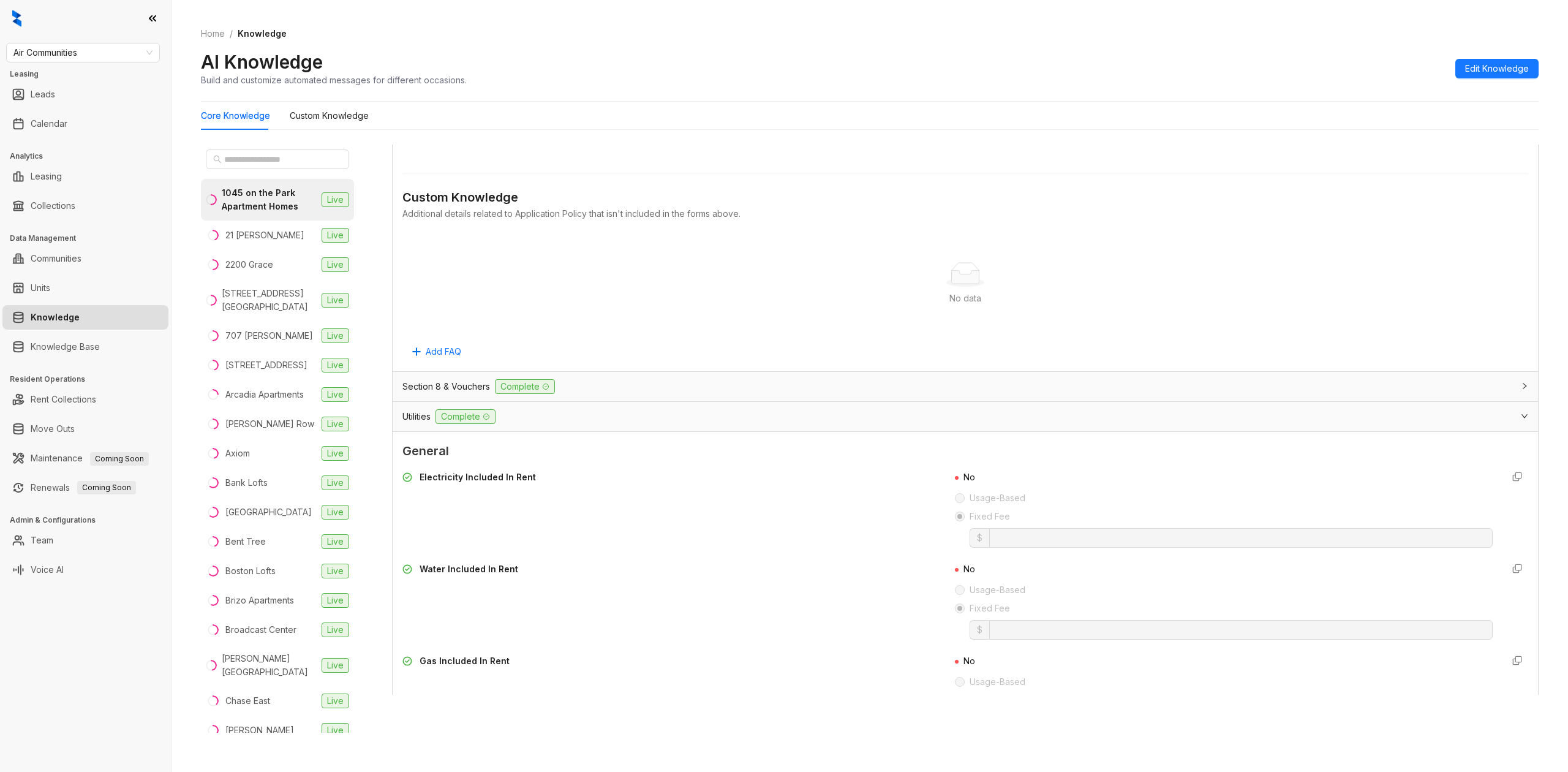
click at [657, 390] on div "Section 8 & Vouchers Complete" at bounding box center [958, 386] width 1111 height 15
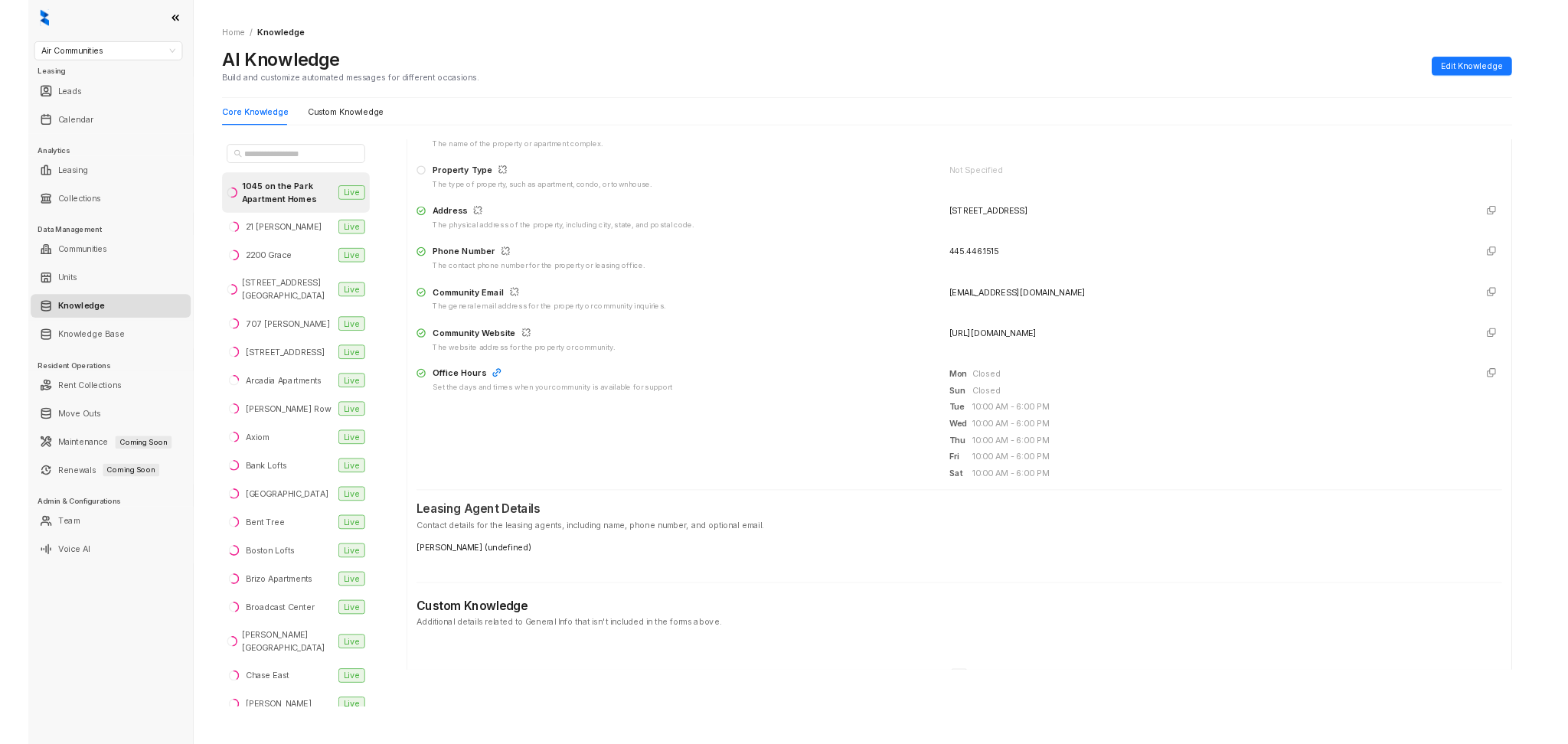
scroll to position [0, 0]
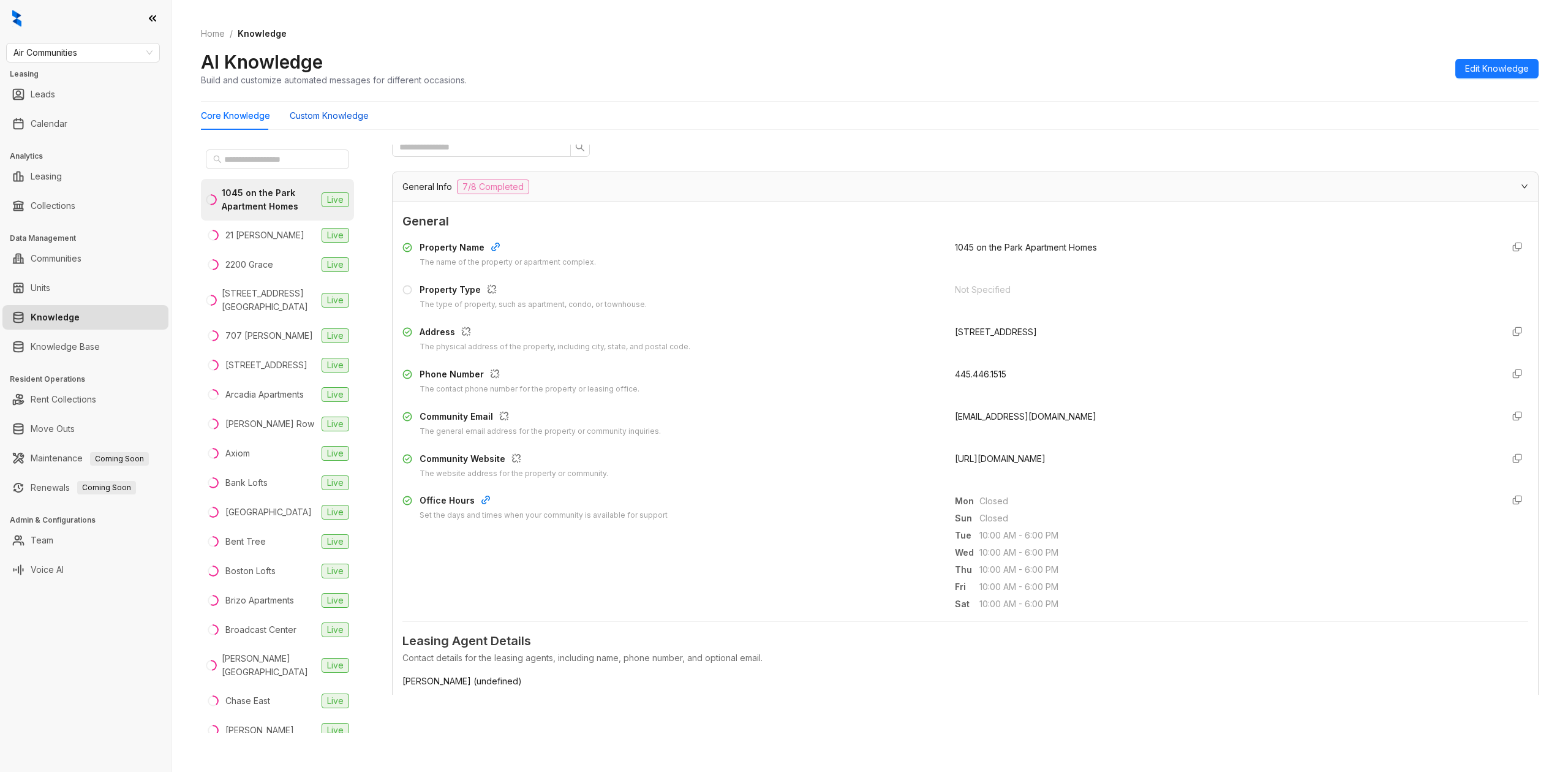
click at [325, 108] on div "Custom Knowledge" at bounding box center [329, 116] width 79 height 28
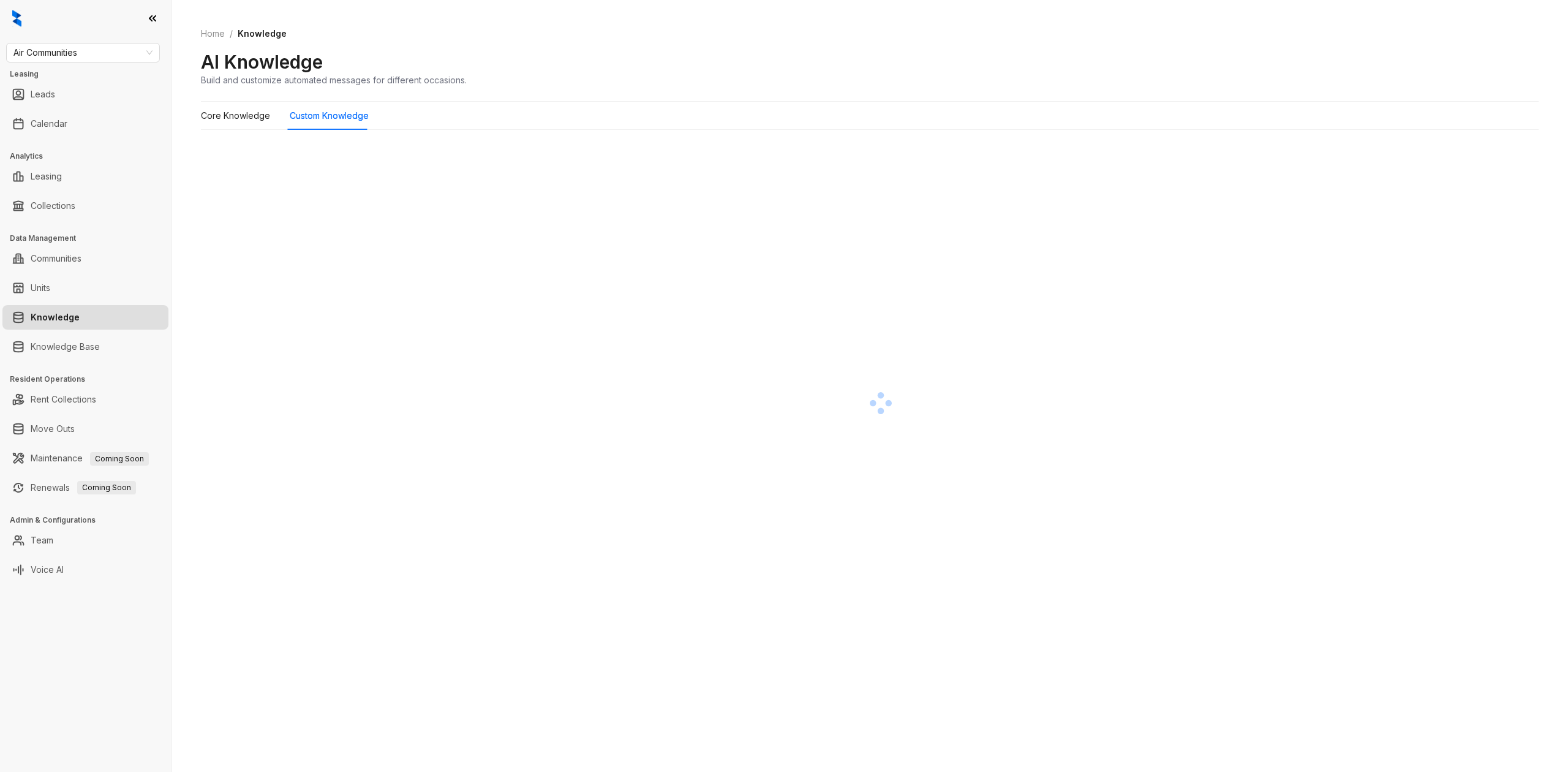
click at [1414, 42] on div "Home / Knowledge AI Knowledge Build and customize automated messages for differ…" at bounding box center [869, 56] width 1338 height 89
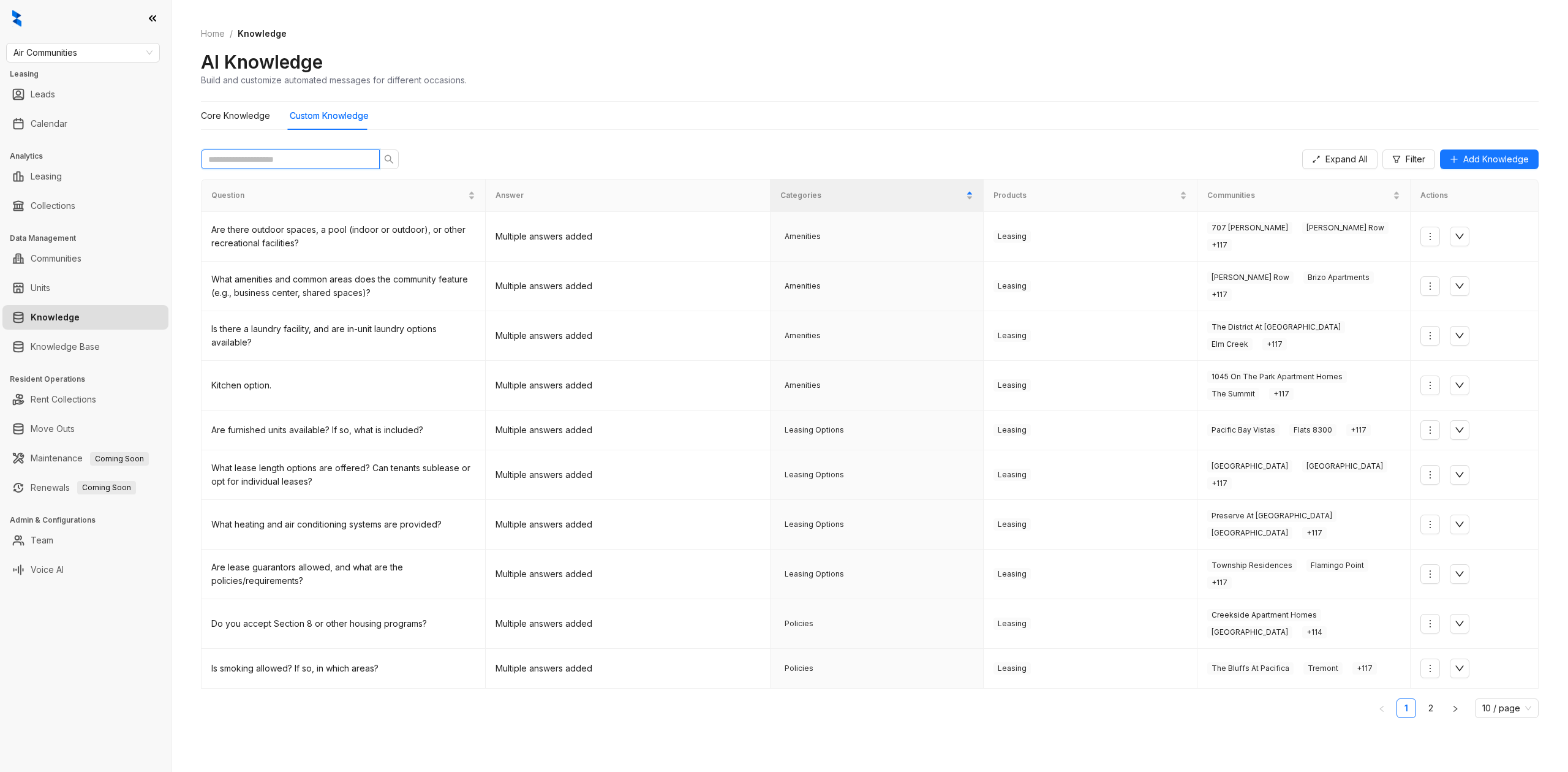
click at [237, 163] on input "text" at bounding box center [285, 159] width 154 height 13
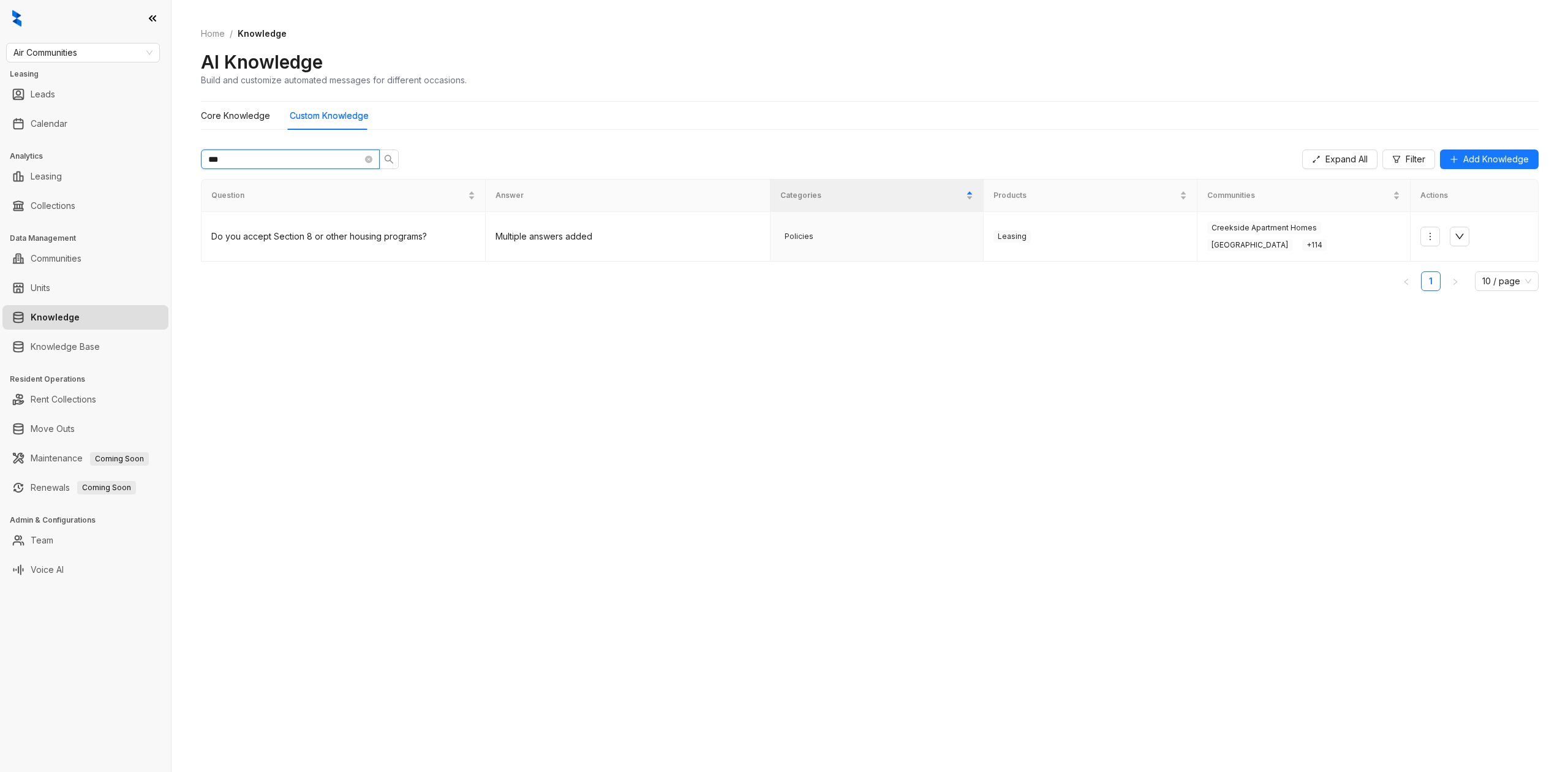
type input "****"
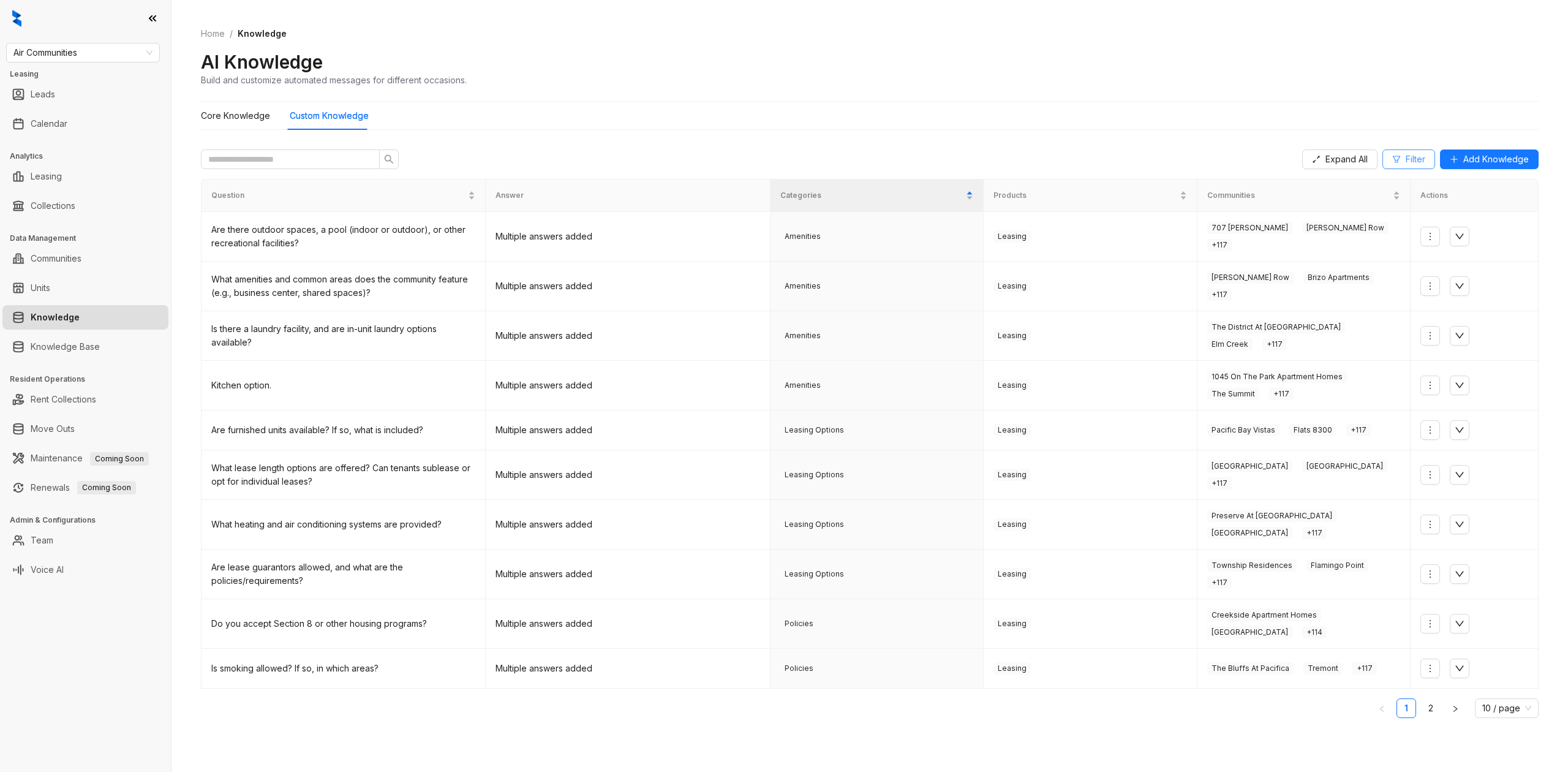
click at [1393, 159] on button "Filter" at bounding box center [1408, 159] width 53 height 20
click at [1385, 255] on div at bounding box center [1346, 262] width 134 height 17
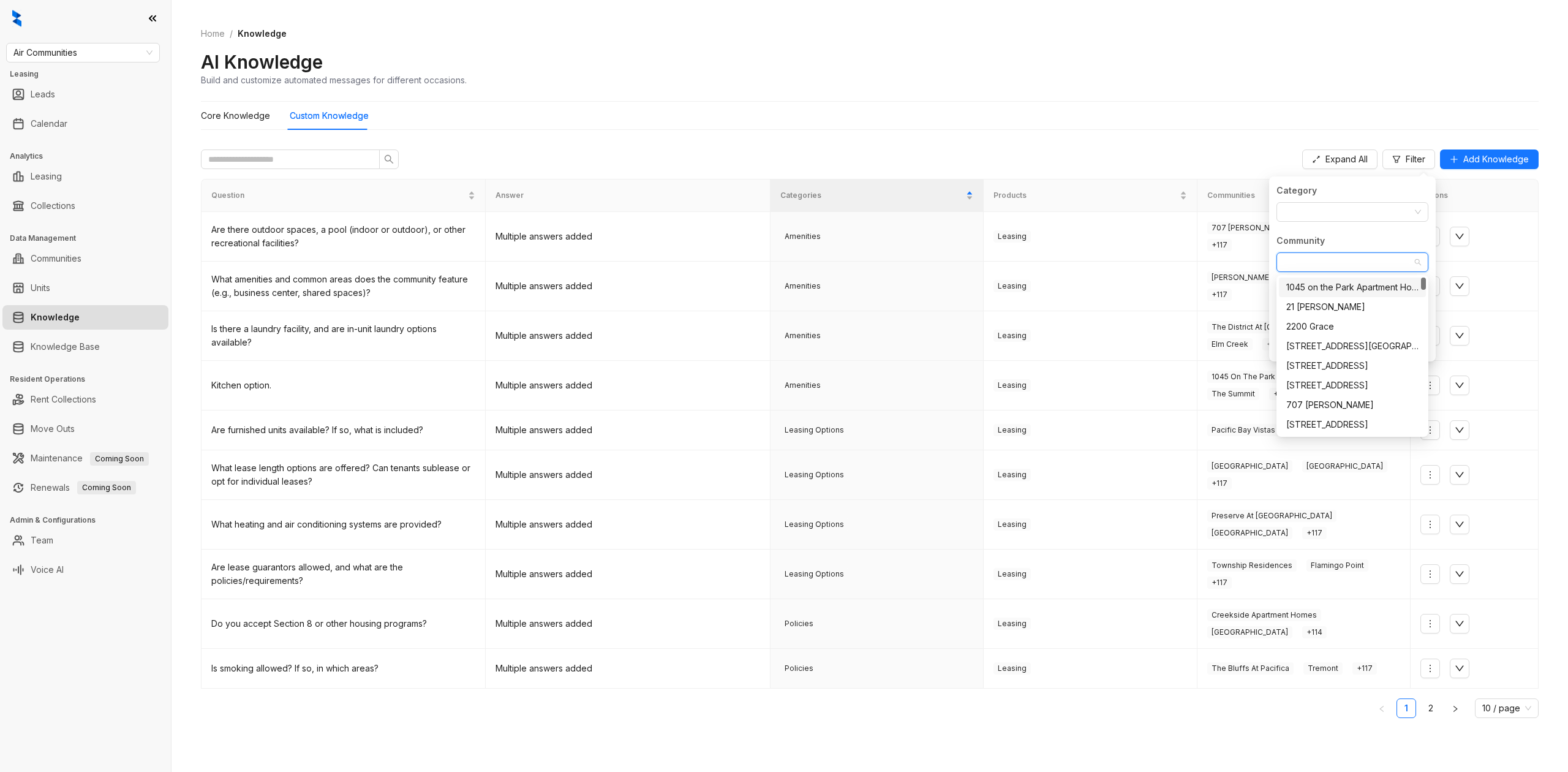
click at [1359, 282] on div "1045 on the Park Apartment Homes" at bounding box center [1352, 287] width 132 height 13
click at [1120, 108] on div "Core Knowledge Custom Knowledge" at bounding box center [869, 116] width 1338 height 28
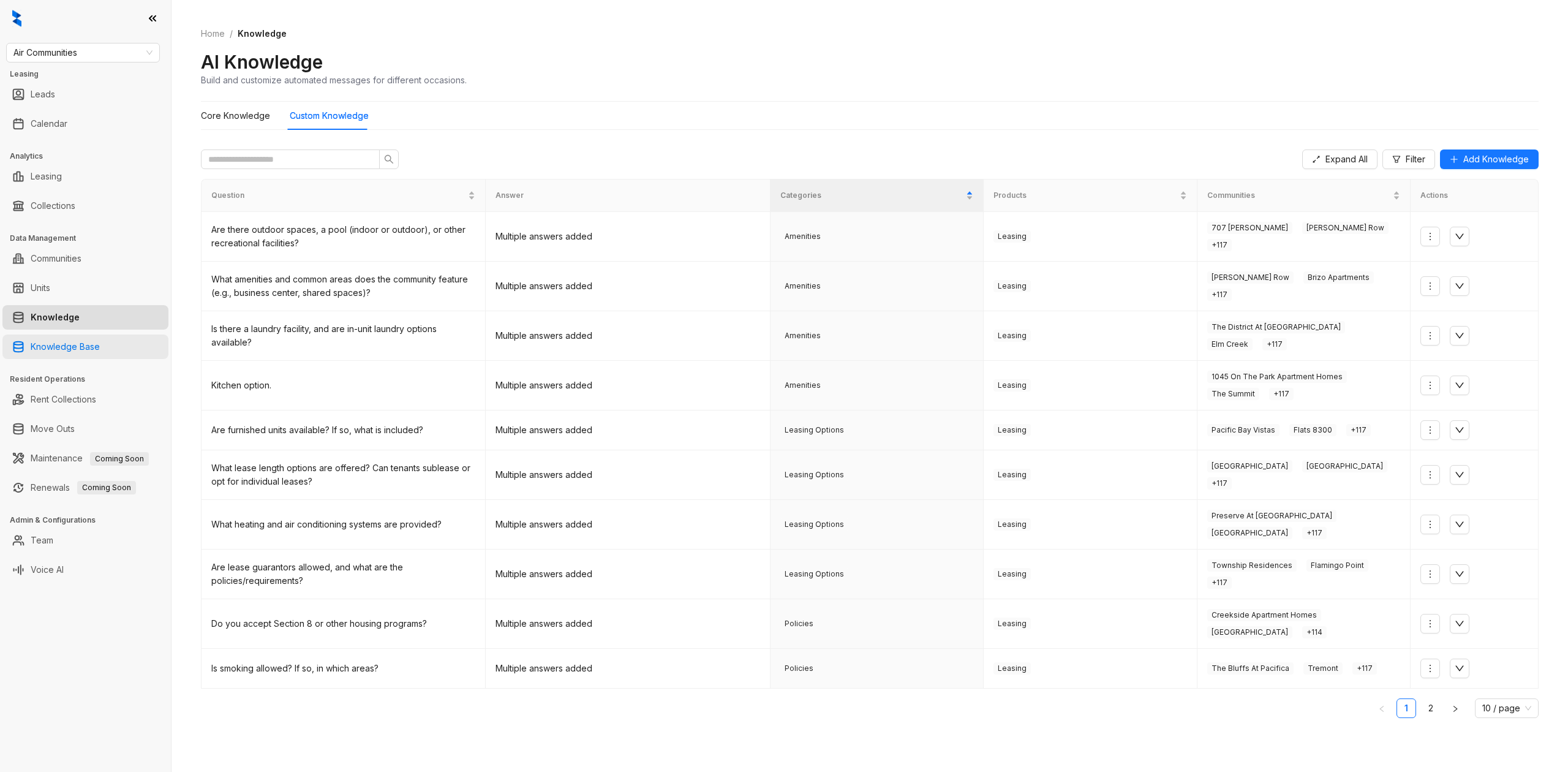
click at [100, 339] on link "Knowledge Base" at bounding box center [65, 346] width 69 height 25
